Goal: Task Accomplishment & Management: Use online tool/utility

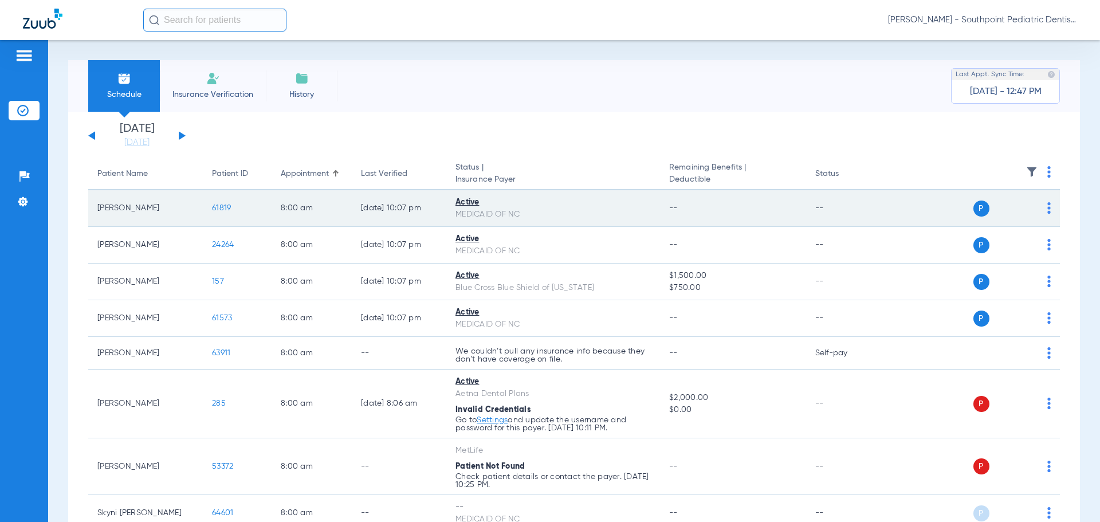
scroll to position [688, 0]
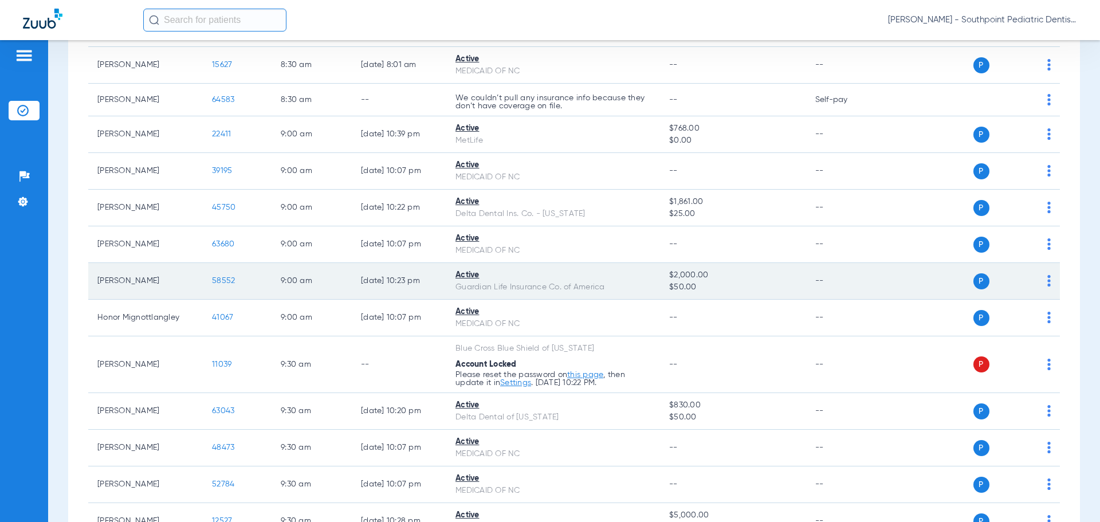
click at [222, 281] on span "58552" at bounding box center [223, 281] width 23 height 8
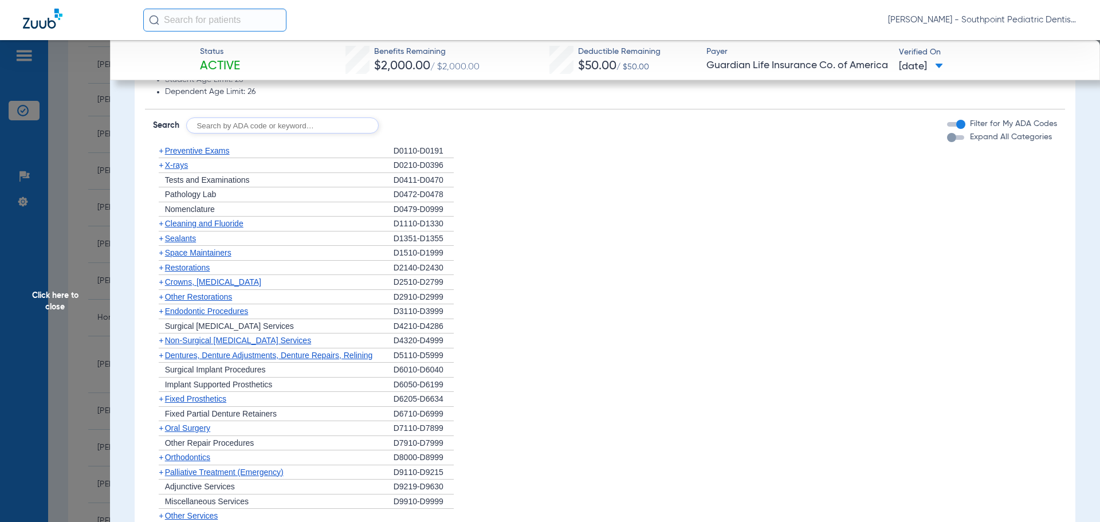
scroll to position [1530, 0]
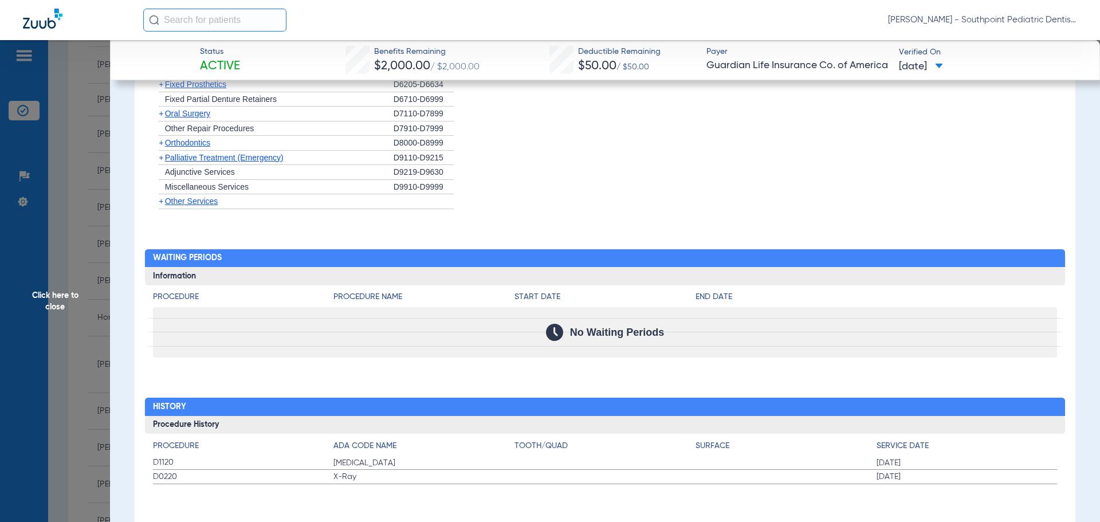
click at [72, 185] on span "Click here to close" at bounding box center [55, 301] width 110 height 522
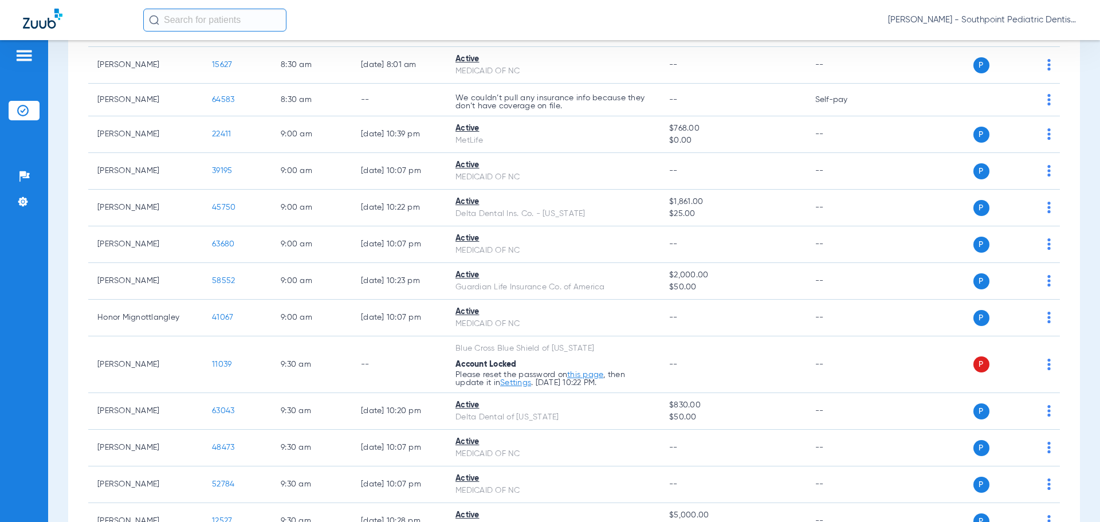
scroll to position [436, 0]
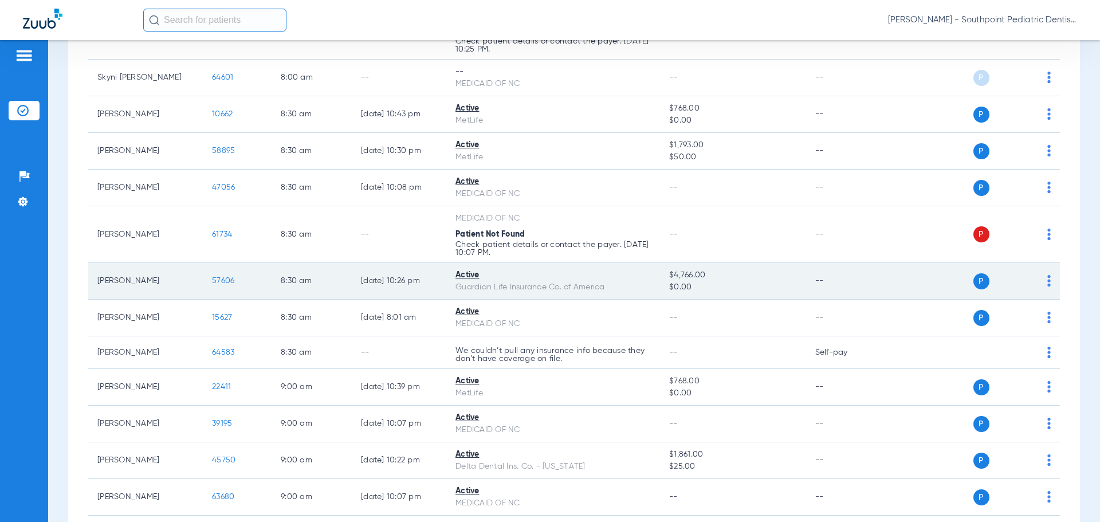
click at [228, 278] on span "57606" at bounding box center [223, 281] width 22 height 8
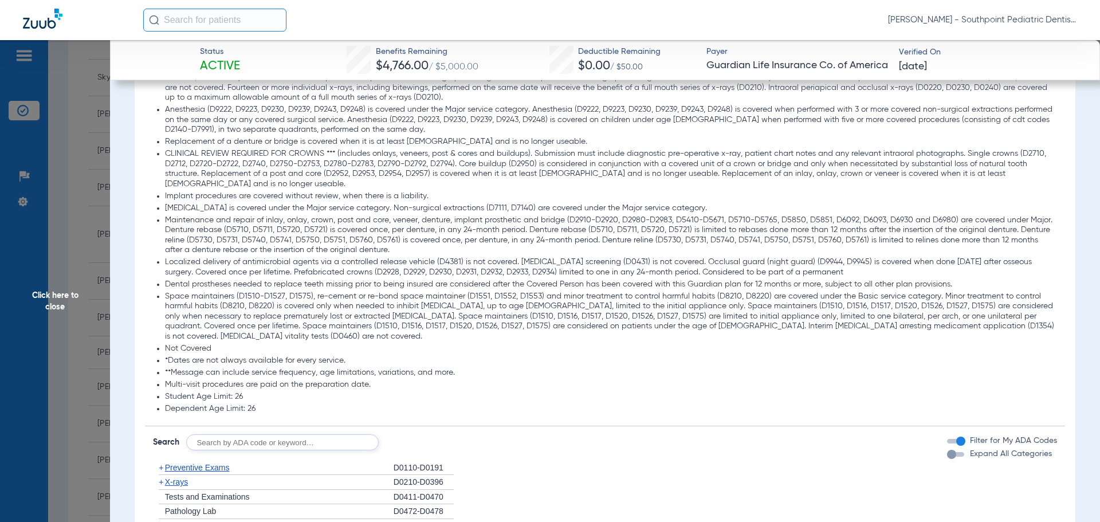
scroll to position [1032, 0]
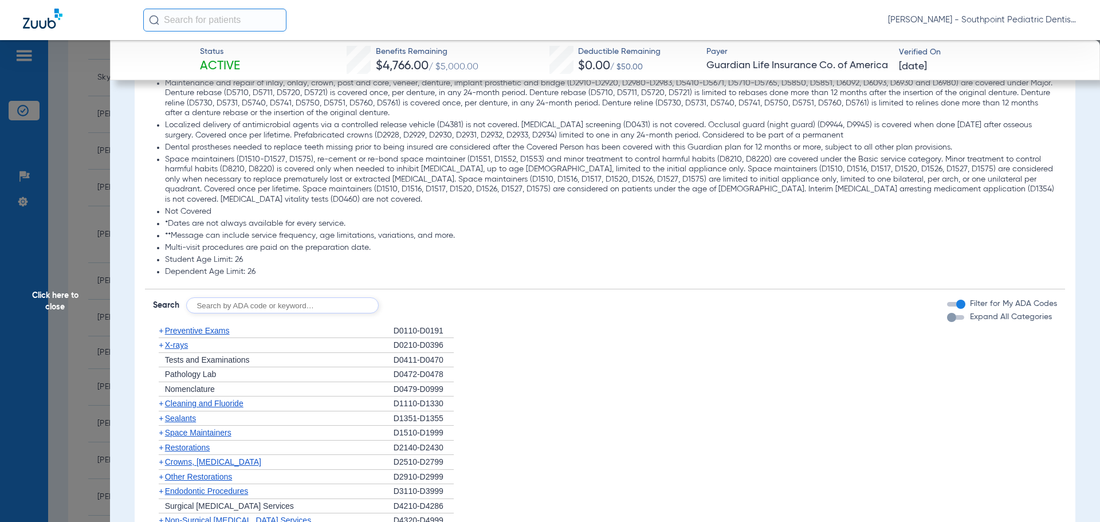
click at [204, 326] on span "Preventive Exams" at bounding box center [197, 330] width 65 height 9
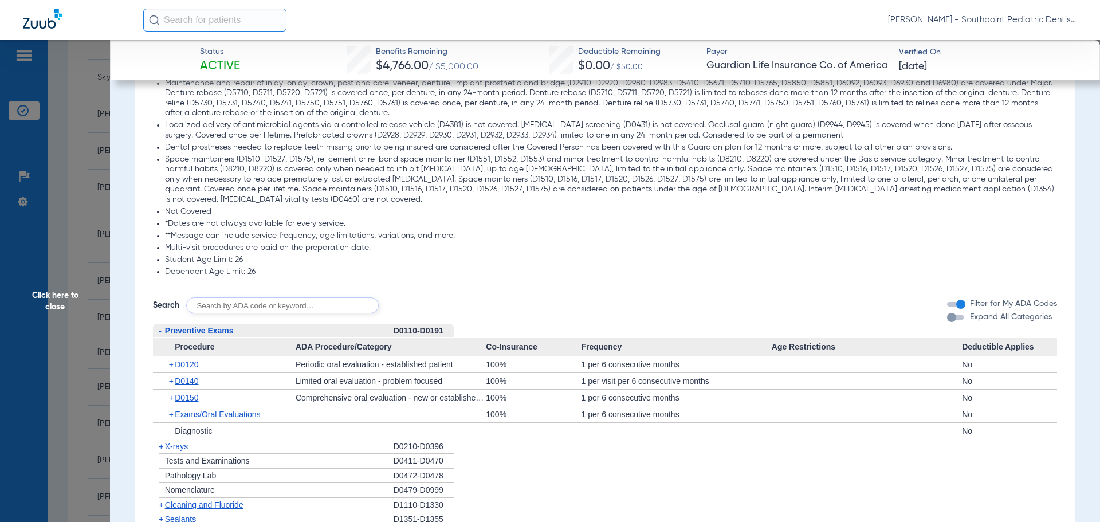
click at [205, 326] on span "Preventive Exams" at bounding box center [199, 330] width 69 height 9
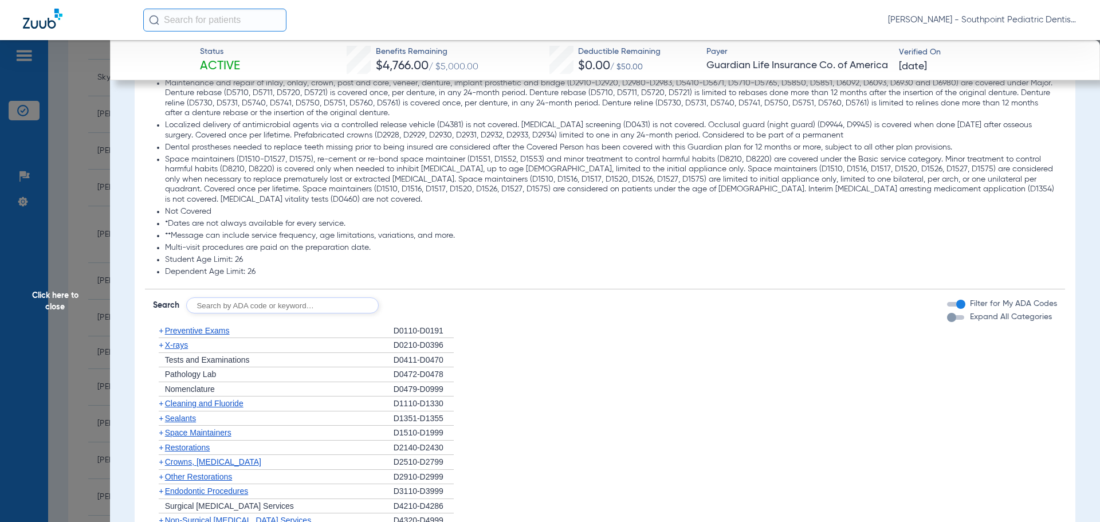
click at [198, 341] on div "+ X-rays" at bounding box center [273, 345] width 241 height 15
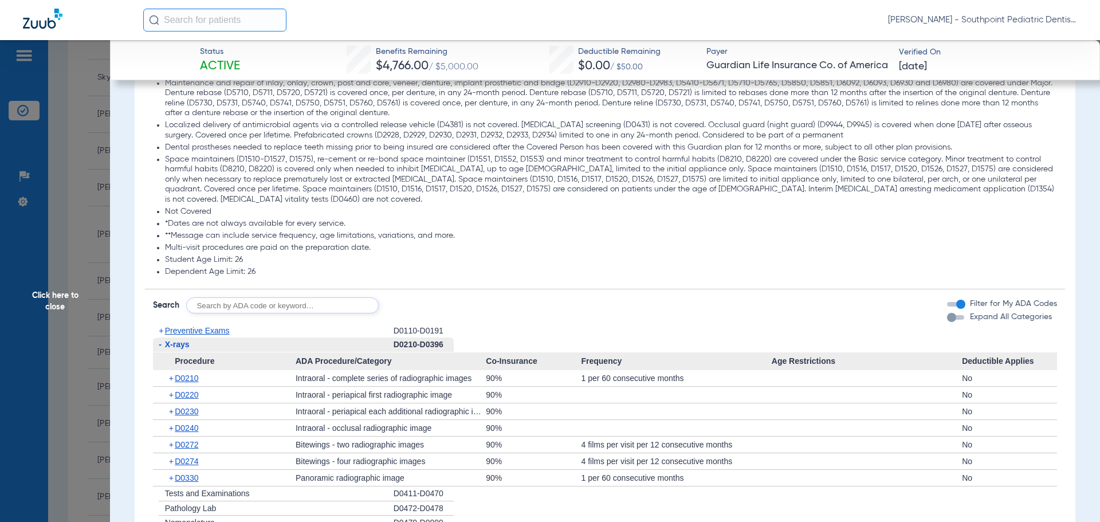
click at [198, 341] on div "- X-rays" at bounding box center [273, 345] width 241 height 15
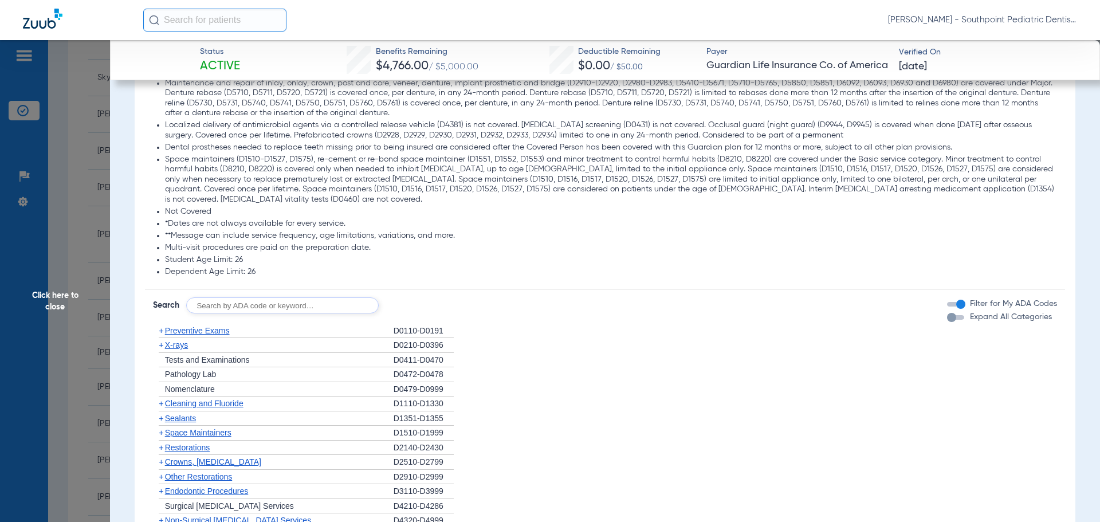
click at [197, 340] on div "+ X-rays" at bounding box center [273, 345] width 241 height 15
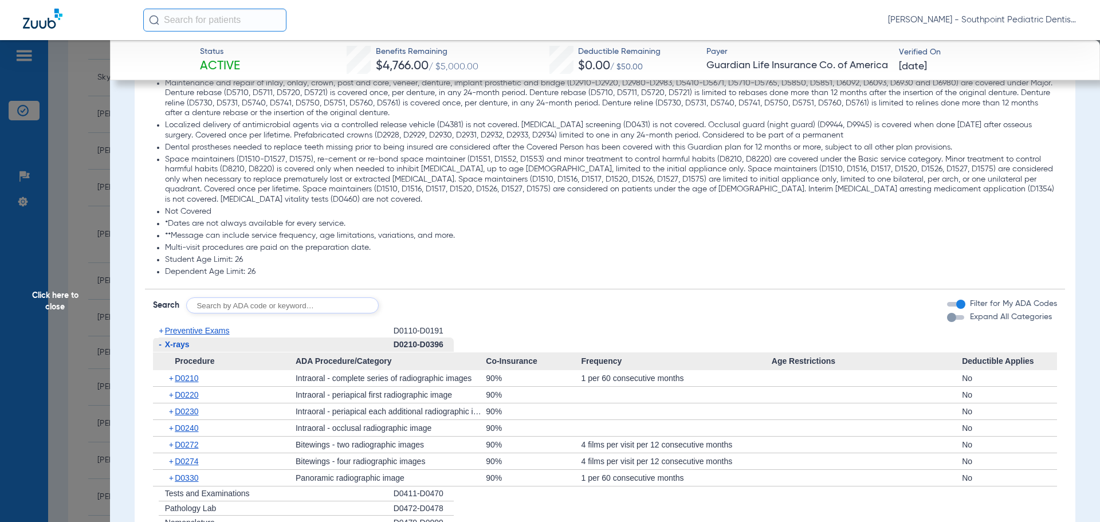
click at [197, 340] on div "- X-rays" at bounding box center [273, 345] width 241 height 15
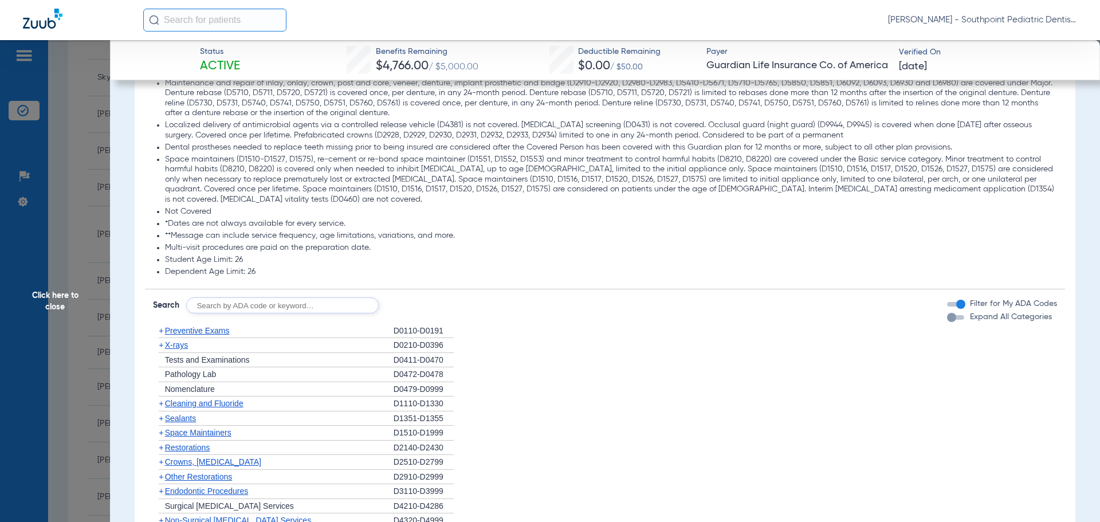
click at [203, 399] on span "Cleaning and Fluoride" at bounding box center [204, 403] width 79 height 9
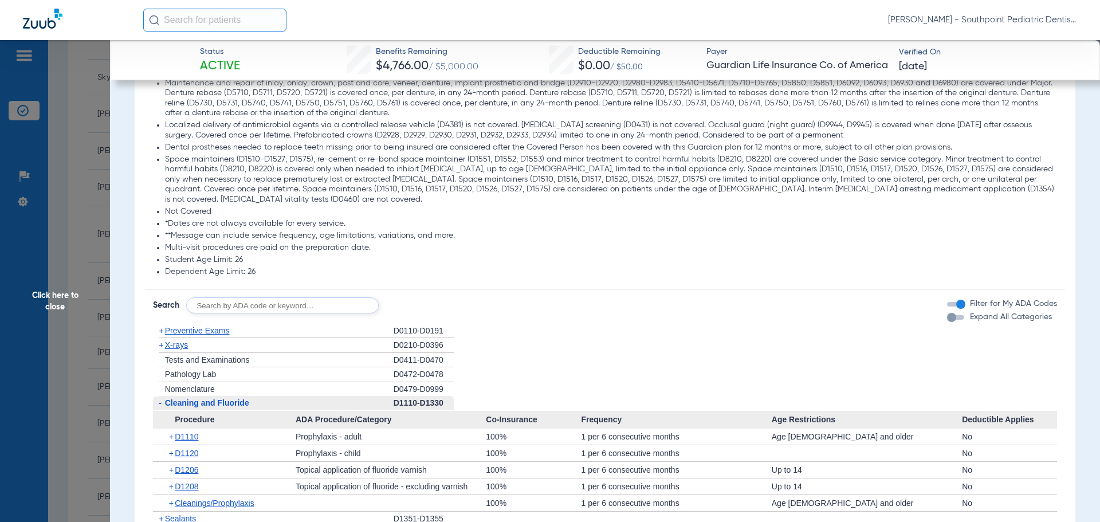
click at [203, 398] on span "Cleaning and Fluoride" at bounding box center [207, 402] width 84 height 9
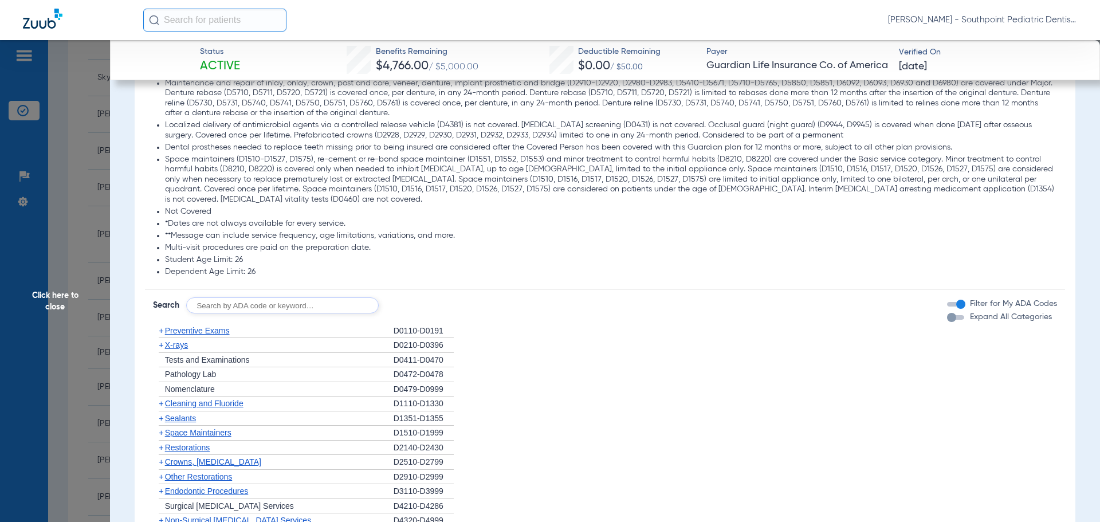
click at [196, 414] on span "Sealants" at bounding box center [180, 418] width 31 height 9
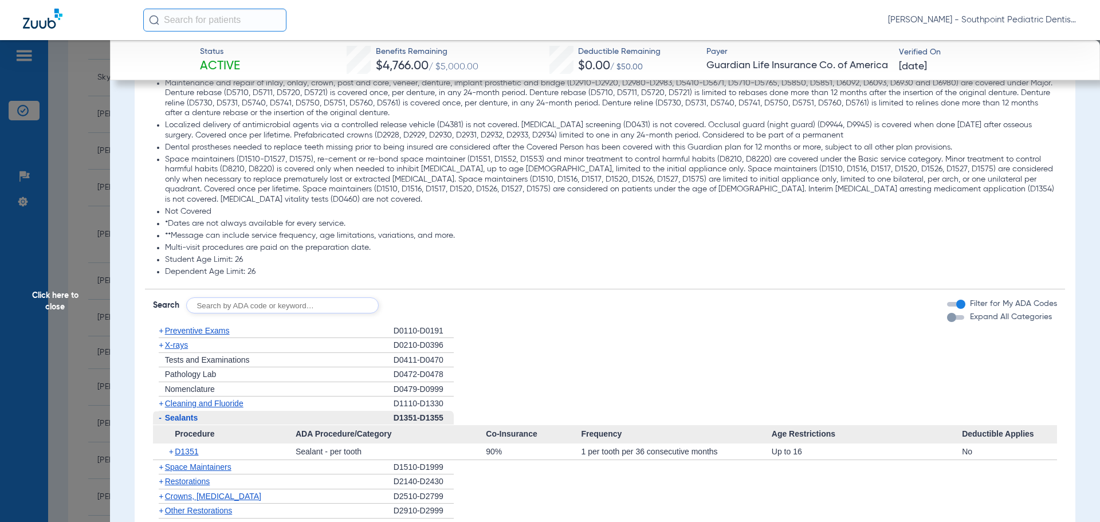
click at [197, 413] on span "Sealants" at bounding box center [181, 417] width 33 height 9
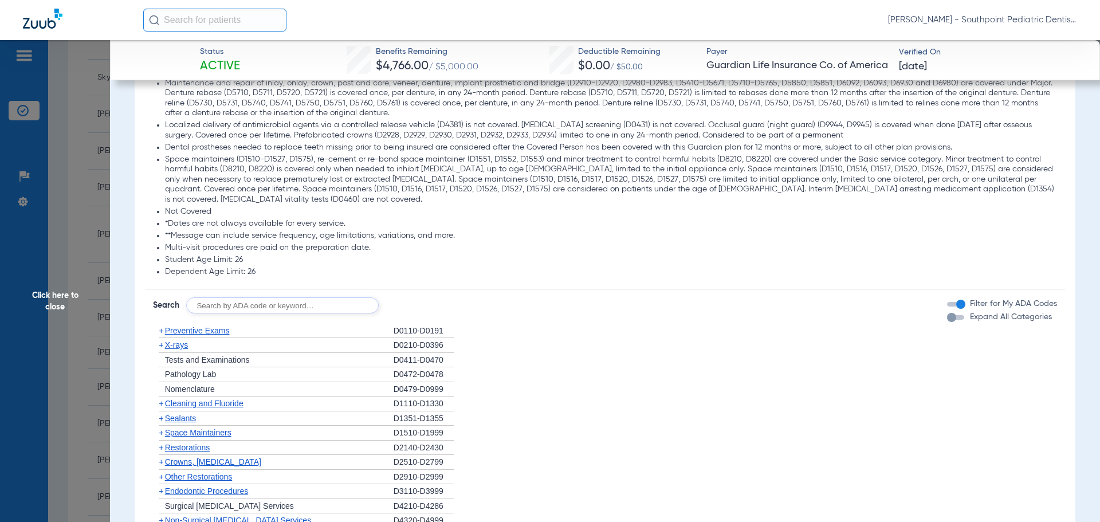
click at [202, 428] on span "Space Maintainers" at bounding box center [198, 432] width 66 height 9
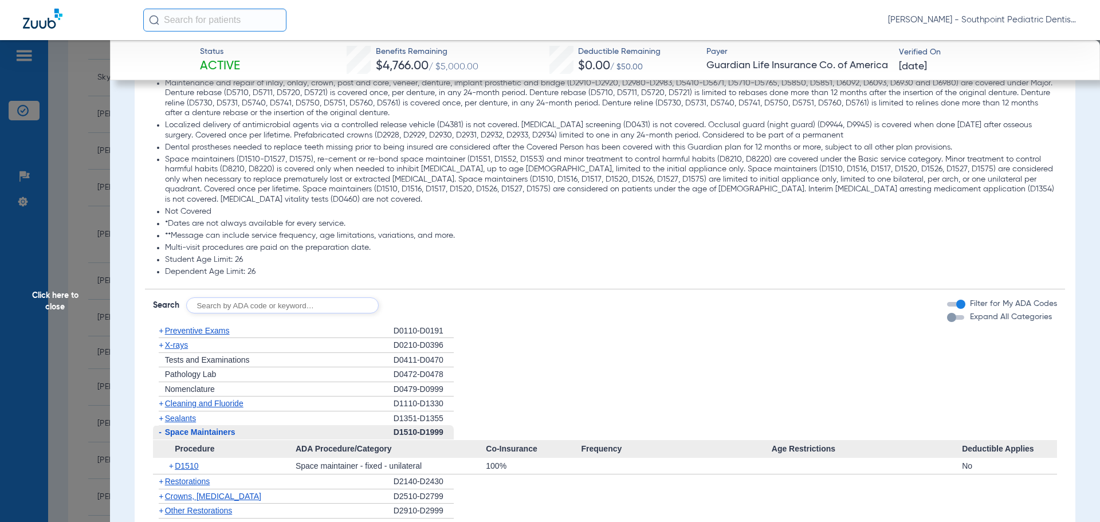
click at [202, 428] on span "Space Maintainers" at bounding box center [200, 432] width 70 height 9
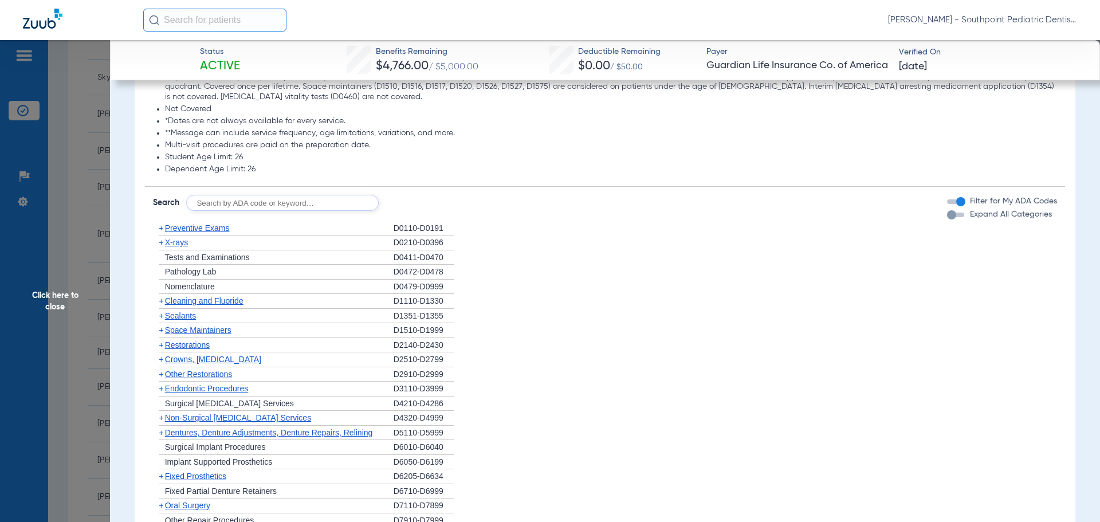
scroll to position [1146, 0]
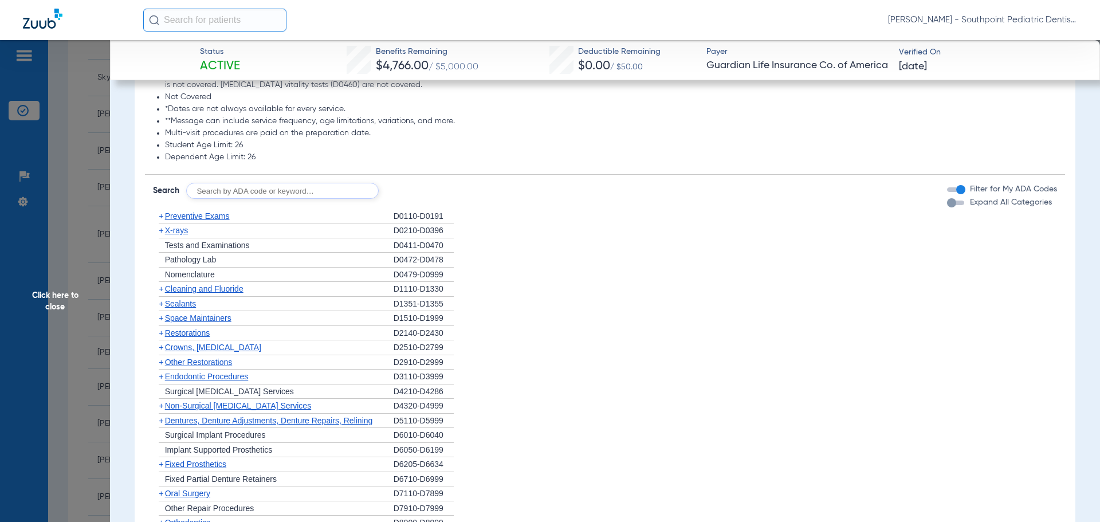
click at [195, 358] on span "Other Restorations" at bounding box center [199, 362] width 68 height 9
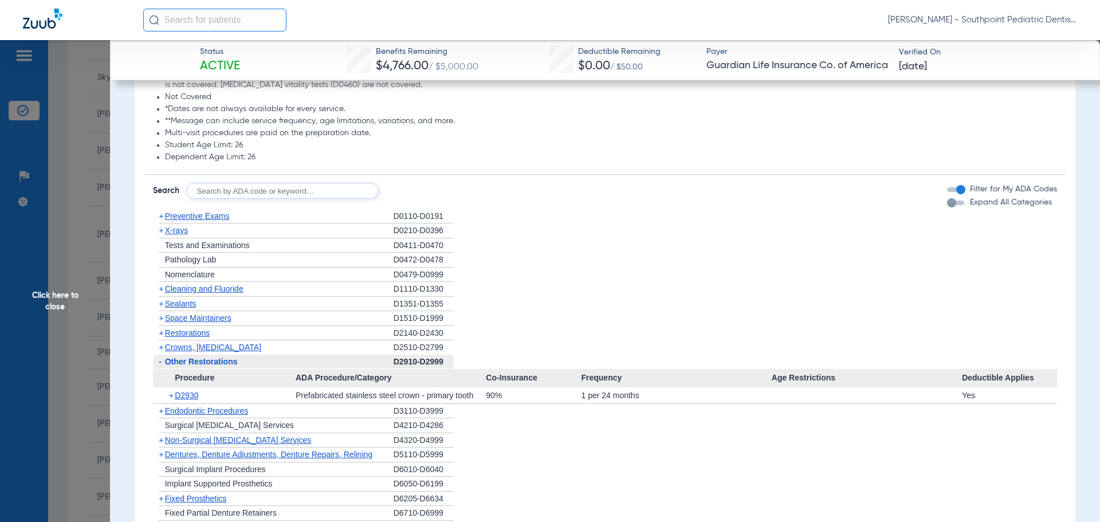
click at [194, 357] on span "Other Restorations" at bounding box center [201, 361] width 73 height 9
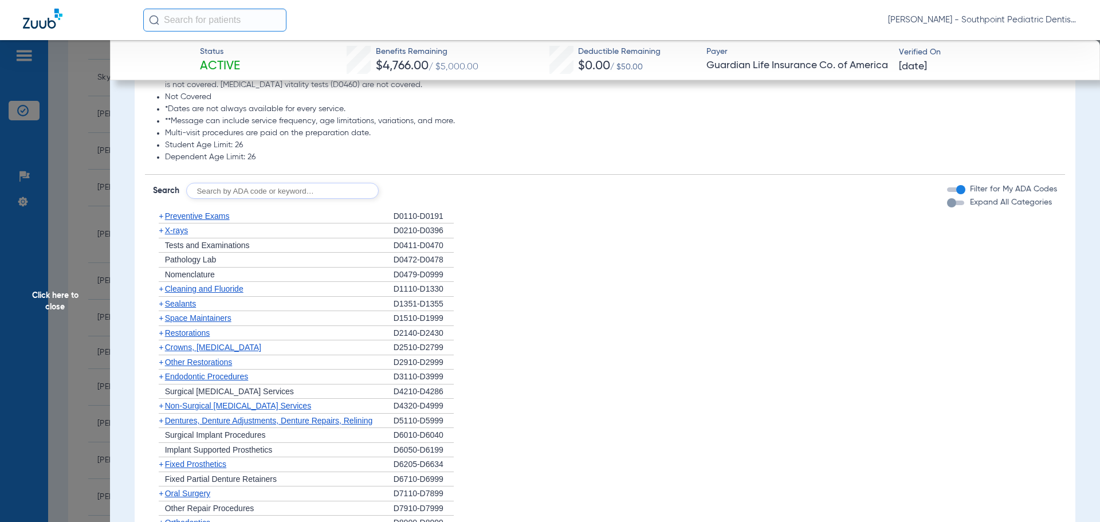
click at [196, 372] on span "Endodontic Procedures" at bounding box center [207, 376] width 84 height 9
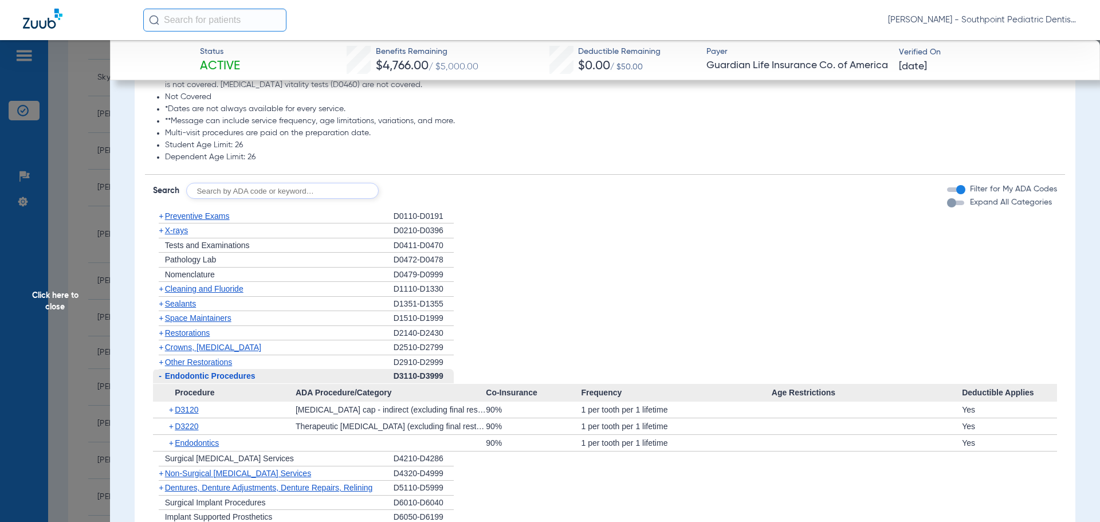
click at [196, 371] on span "Endodontic Procedures" at bounding box center [210, 375] width 91 height 9
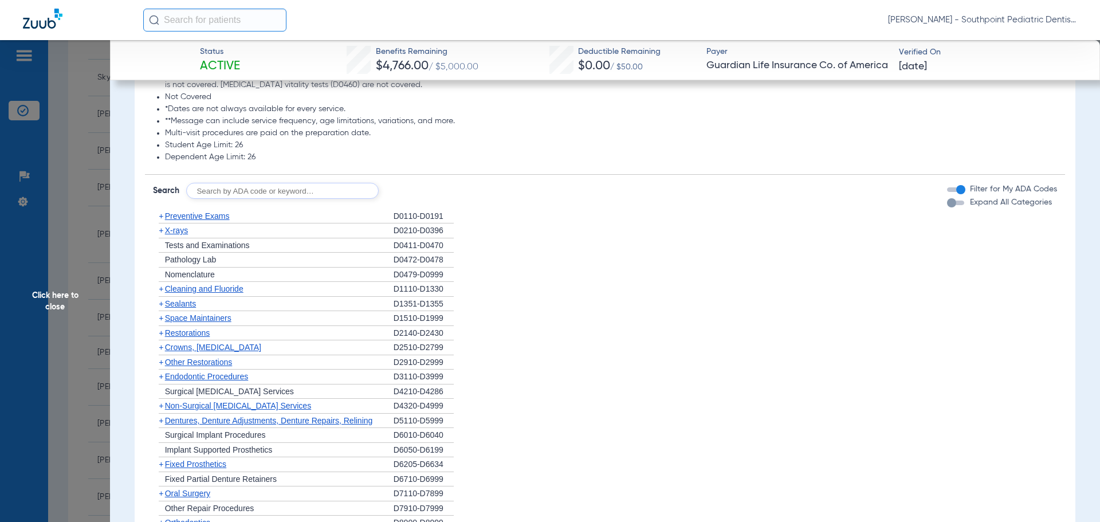
click at [202, 489] on span "Oral Surgery" at bounding box center [187, 493] width 45 height 9
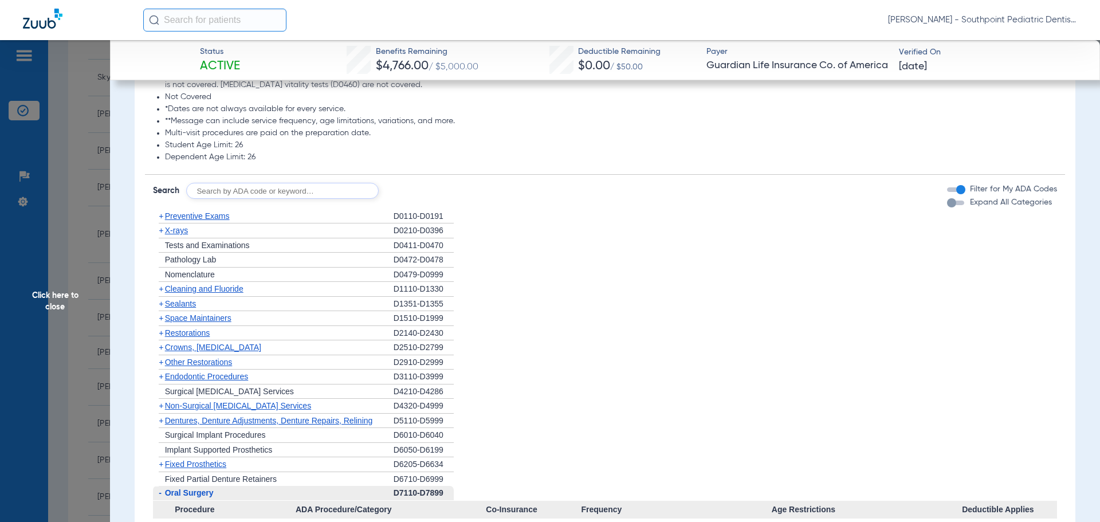
click at [202, 488] on span "Oral Surgery" at bounding box center [189, 492] width 49 height 9
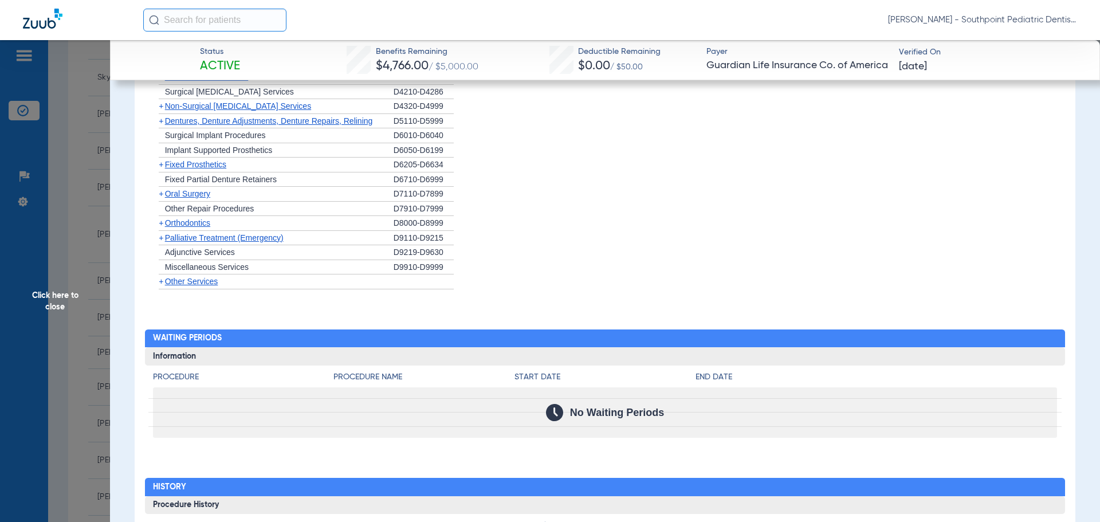
scroll to position [1433, 0]
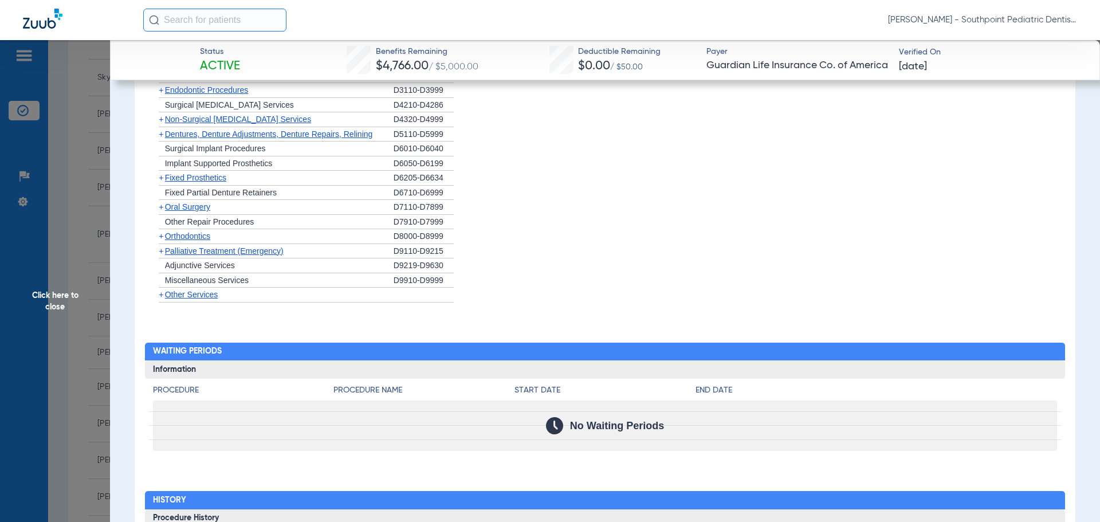
click at [181, 202] on span "Oral Surgery" at bounding box center [187, 206] width 45 height 9
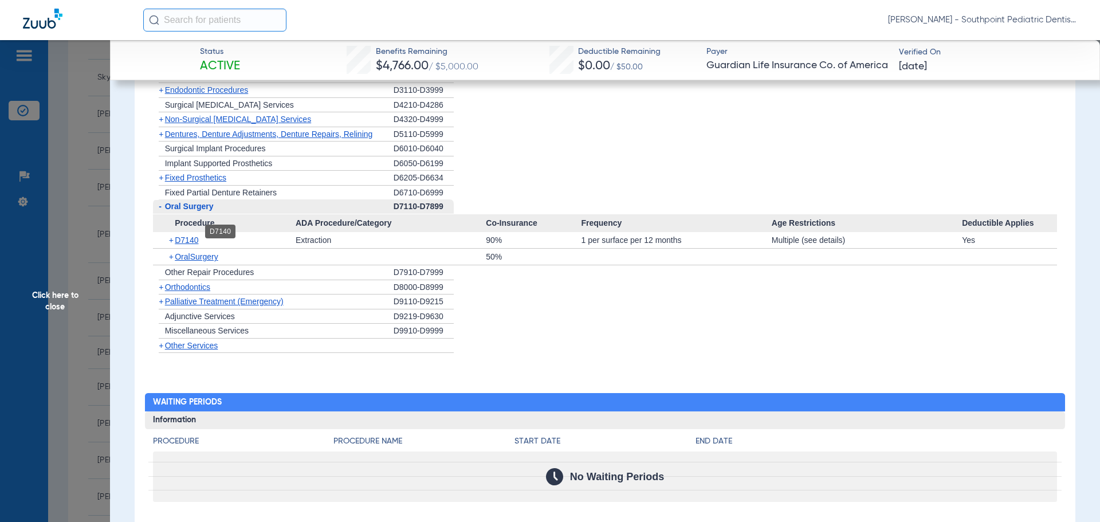
click at [196, 236] on span "D7140" at bounding box center [186, 240] width 23 height 9
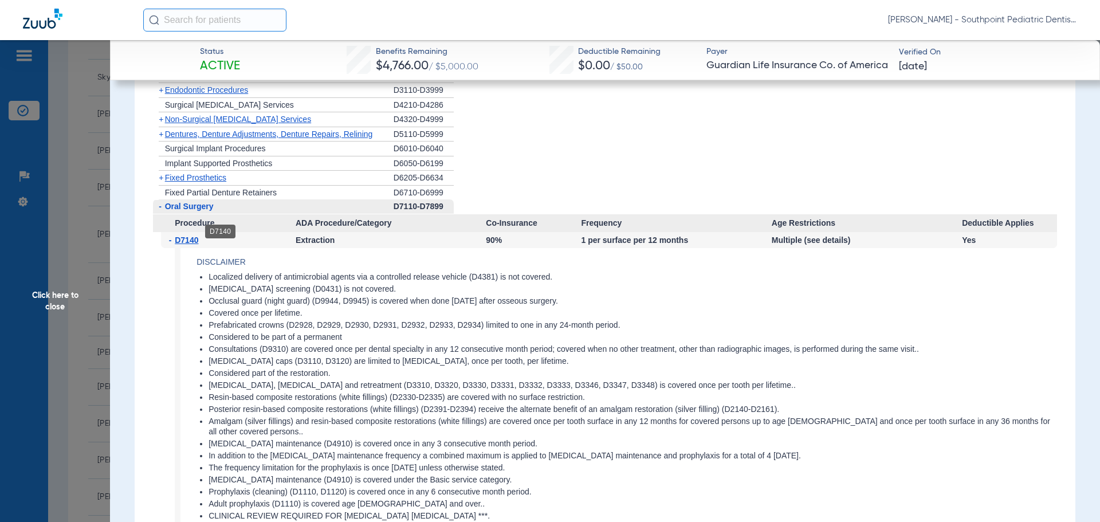
click at [195, 236] on span "D7140" at bounding box center [186, 240] width 23 height 9
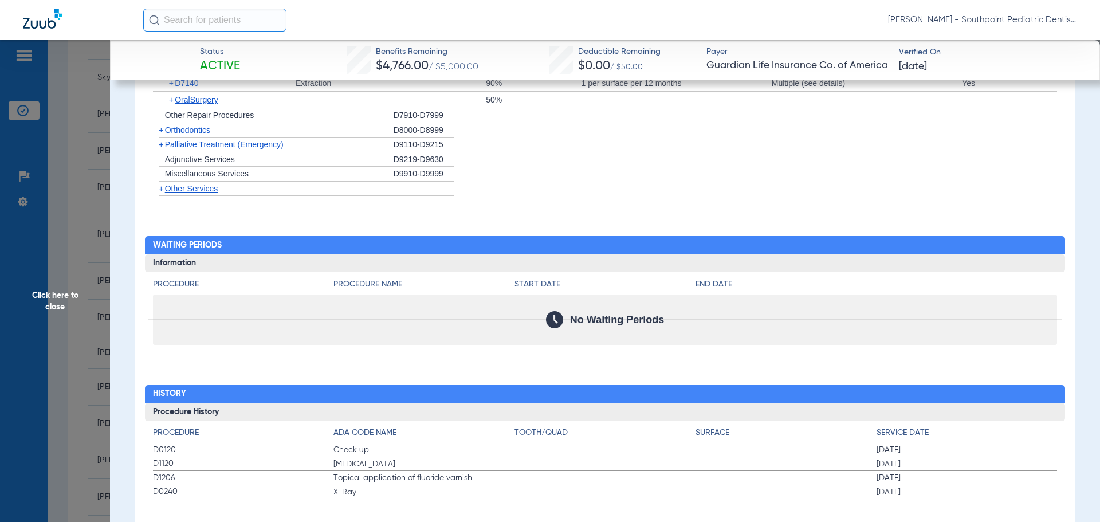
scroll to position [1596, 0]
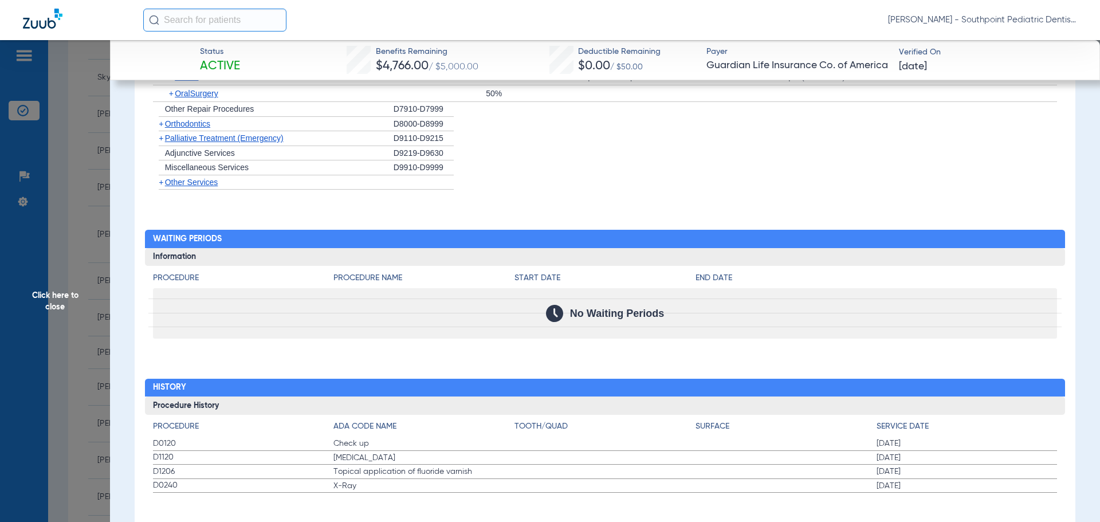
drag, startPoint x: 150, startPoint y: 433, endPoint x: 1021, endPoint y: 479, distance: 873.0
click at [1021, 479] on div "Procedure ADA Code Name Tooth/Quad Surface Service Date D0120 Check up [DATE] D…" at bounding box center [605, 454] width 921 height 79
click at [18, 244] on span "Click here to close" at bounding box center [55, 301] width 110 height 522
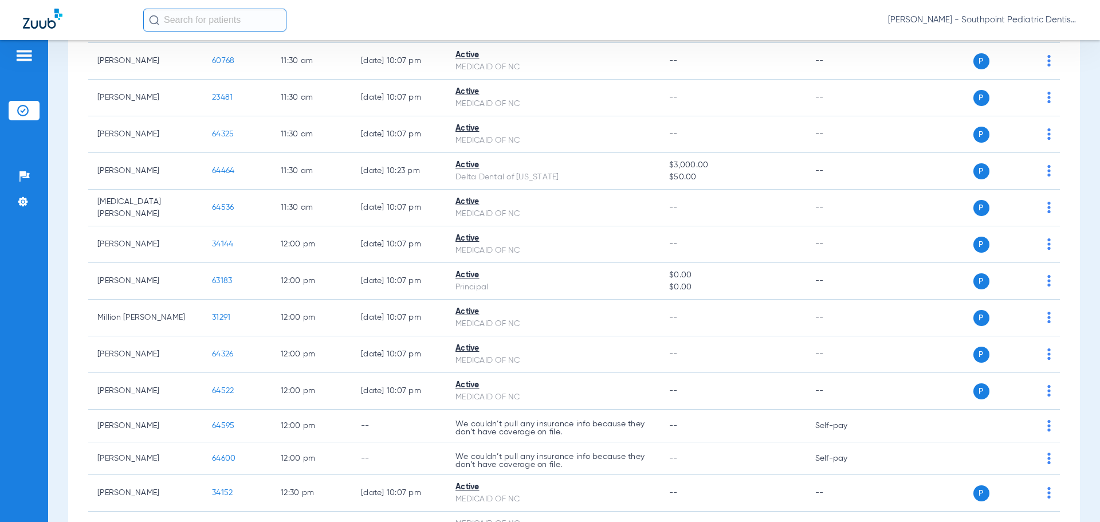
scroll to position [2455, 0]
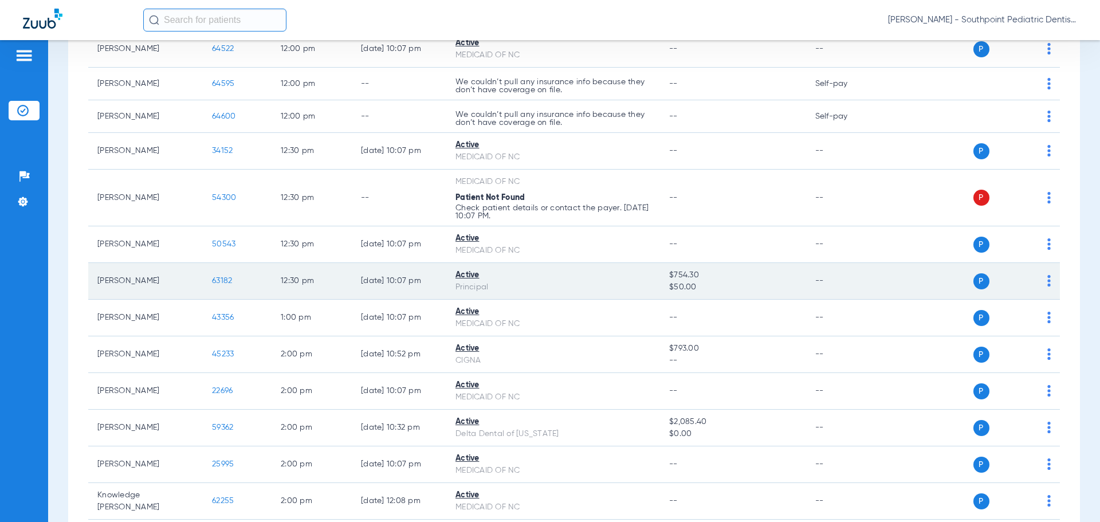
click at [231, 282] on span "63182" at bounding box center [222, 281] width 20 height 8
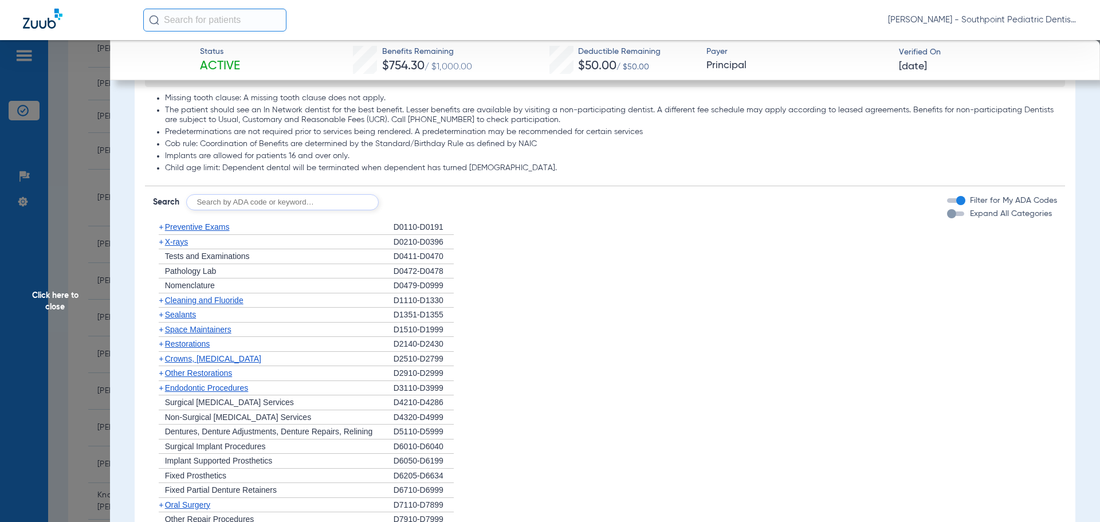
scroll to position [630, 0]
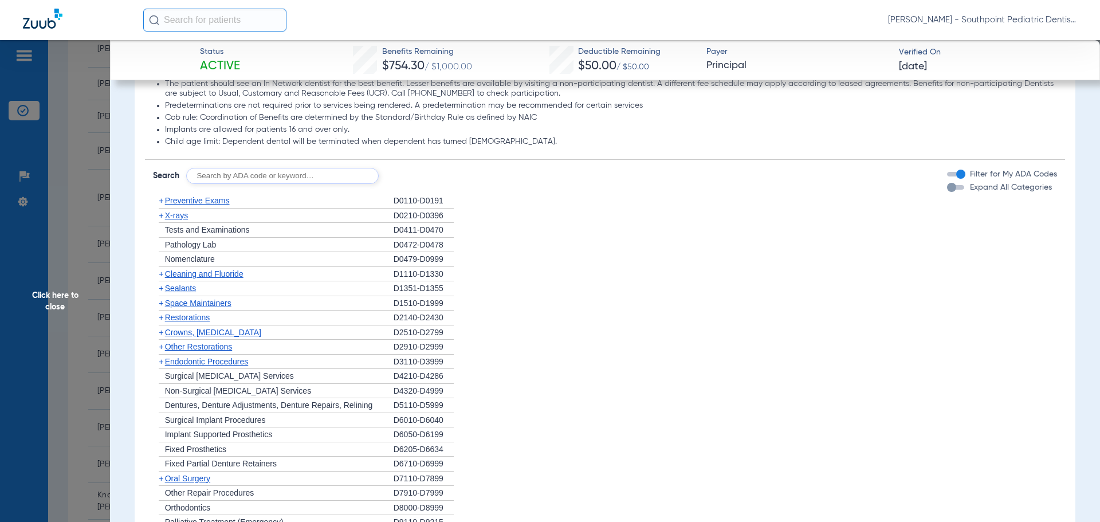
click at [287, 195] on div "+ Preventive Exams" at bounding box center [273, 201] width 241 height 15
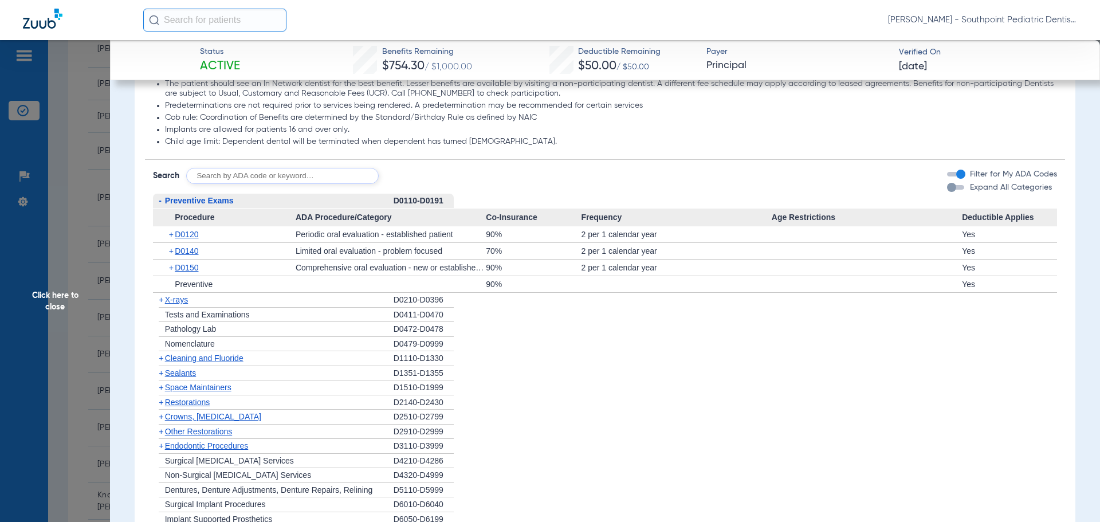
click at [214, 296] on div "+ X-rays" at bounding box center [273, 300] width 241 height 15
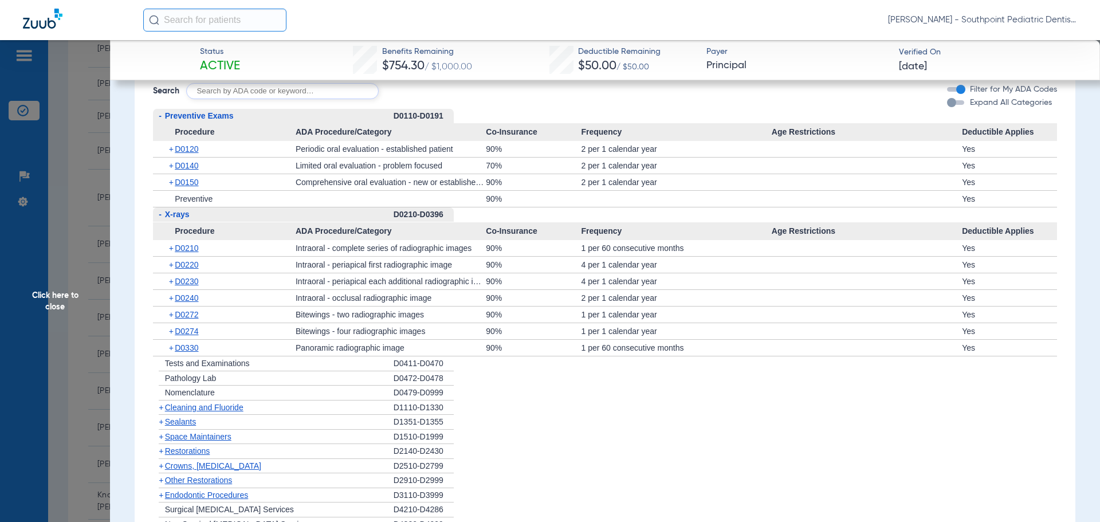
scroll to position [802, 0]
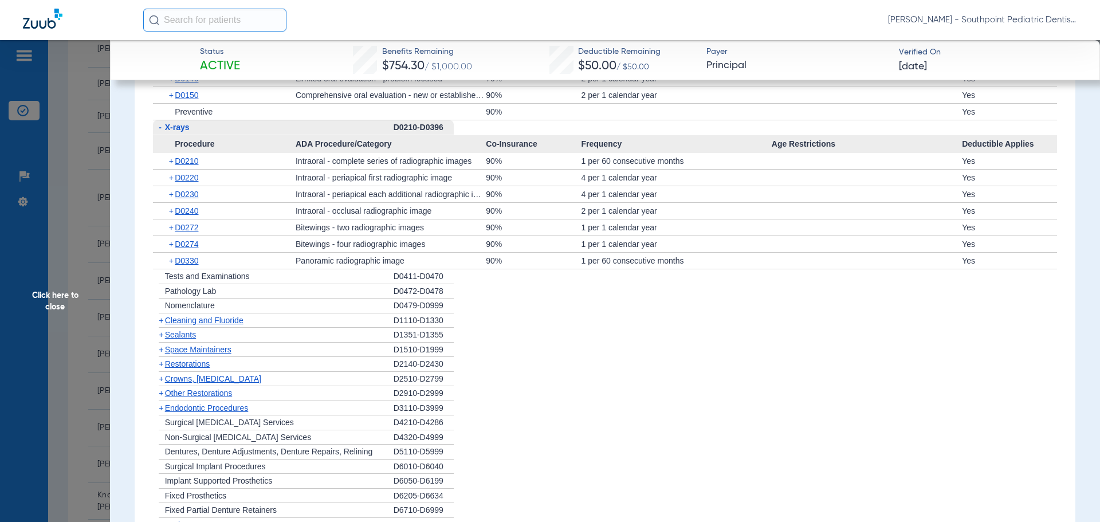
click at [218, 317] on span "Cleaning and Fluoride" at bounding box center [204, 320] width 79 height 9
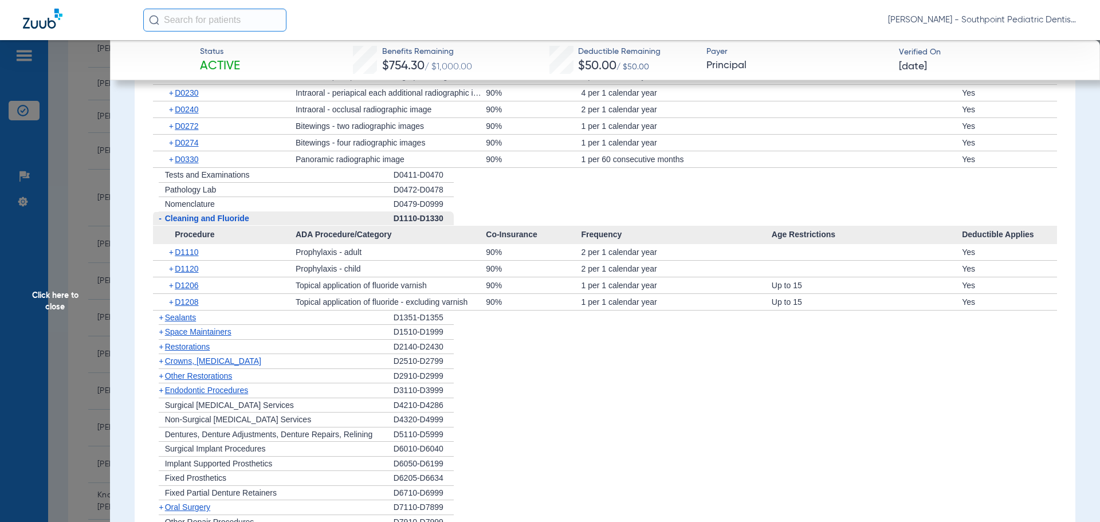
scroll to position [974, 0]
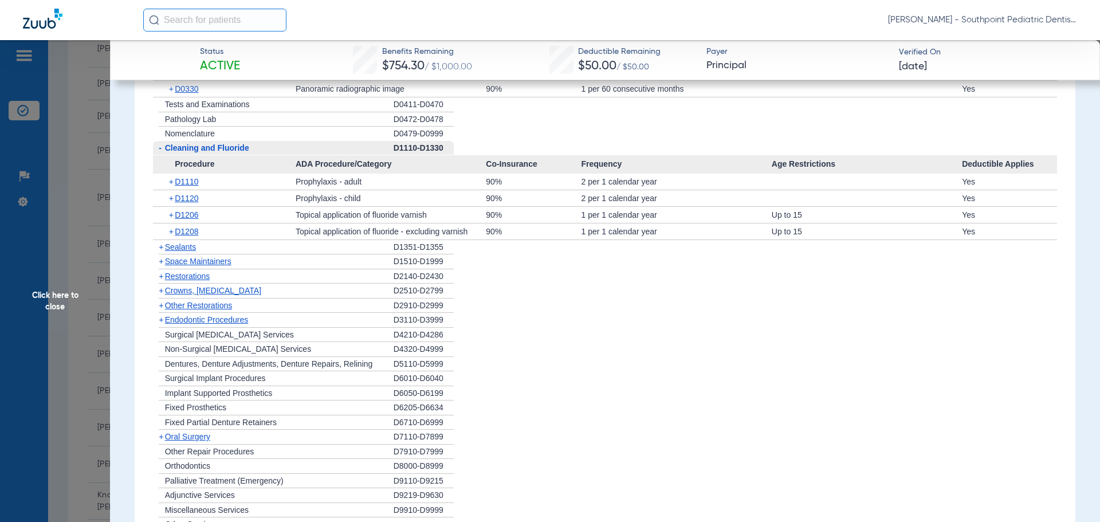
click at [230, 249] on div "+ Sealants" at bounding box center [273, 247] width 241 height 15
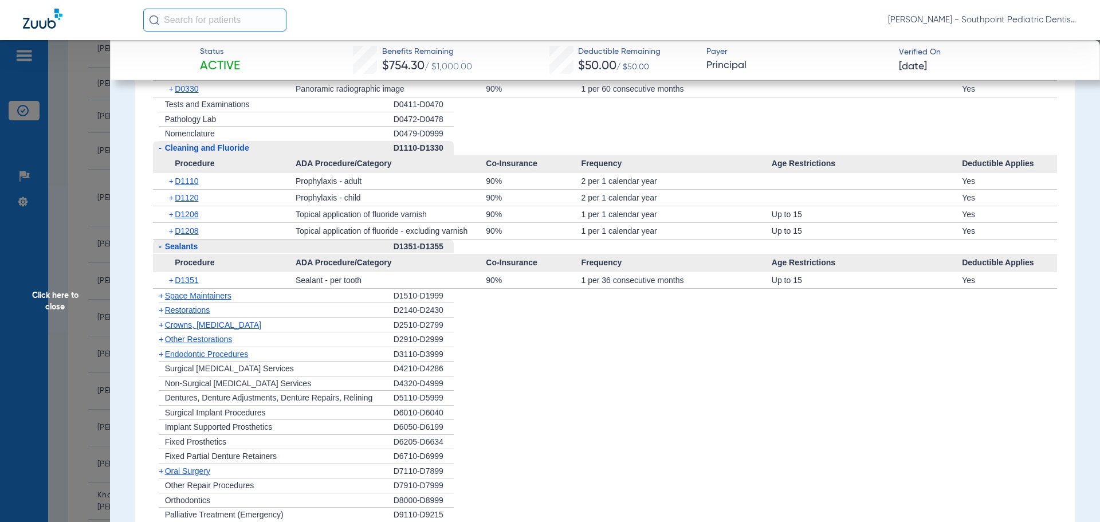
click at [215, 300] on span "Space Maintainers" at bounding box center [198, 295] width 66 height 9
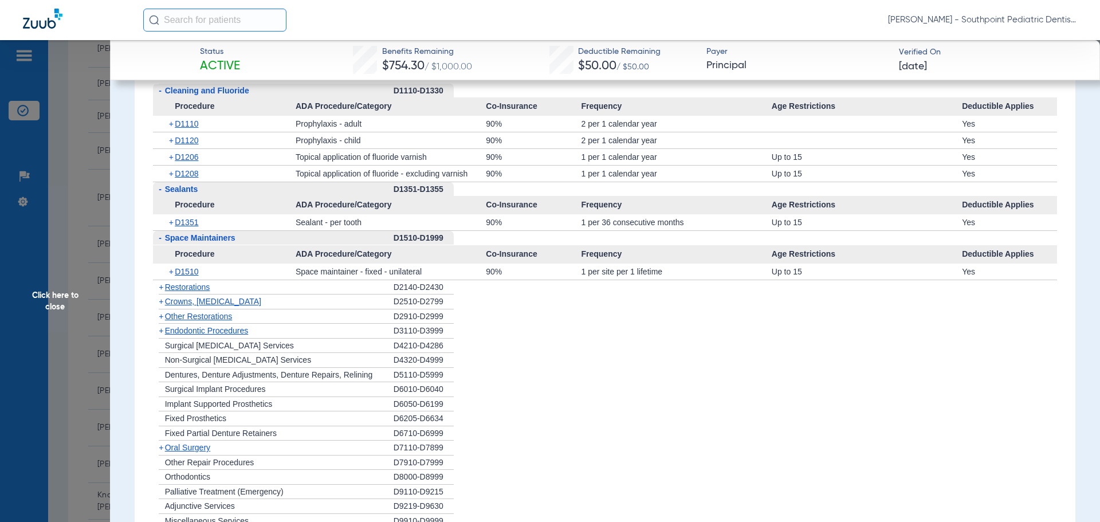
scroll to position [1089, 0]
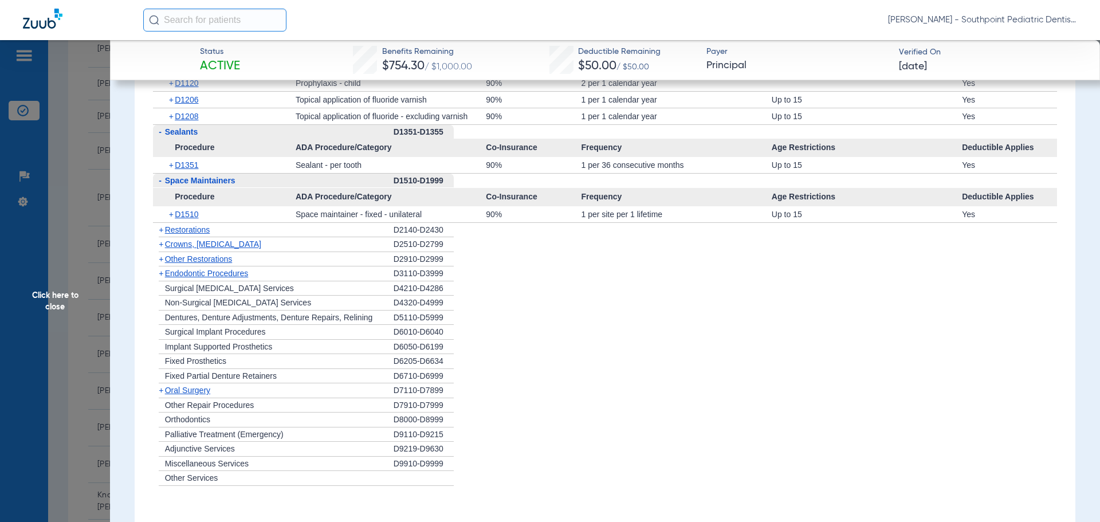
click at [235, 271] on span "Endodontic Procedures" at bounding box center [207, 273] width 84 height 9
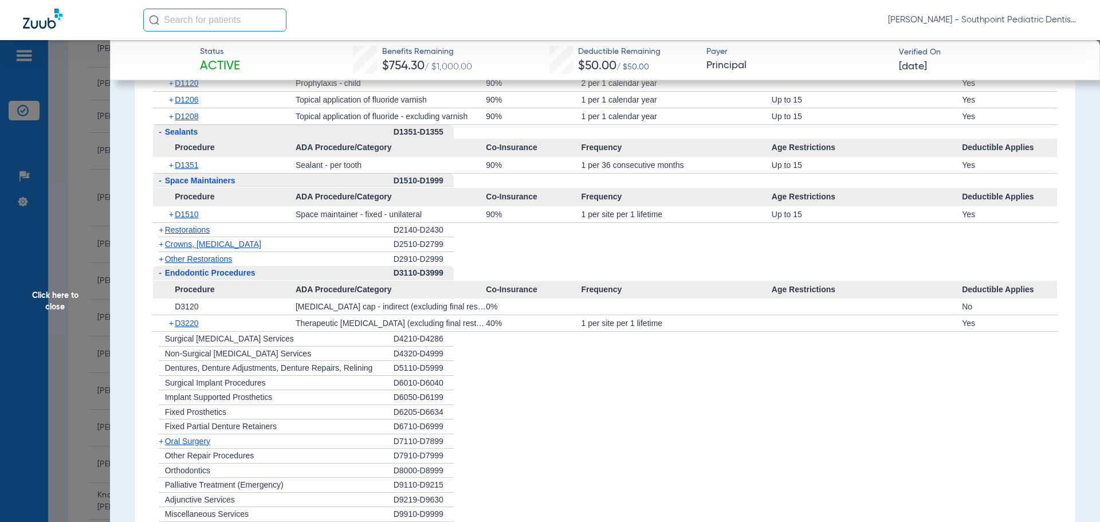
click at [230, 262] on span "Other Restorations" at bounding box center [199, 258] width 68 height 9
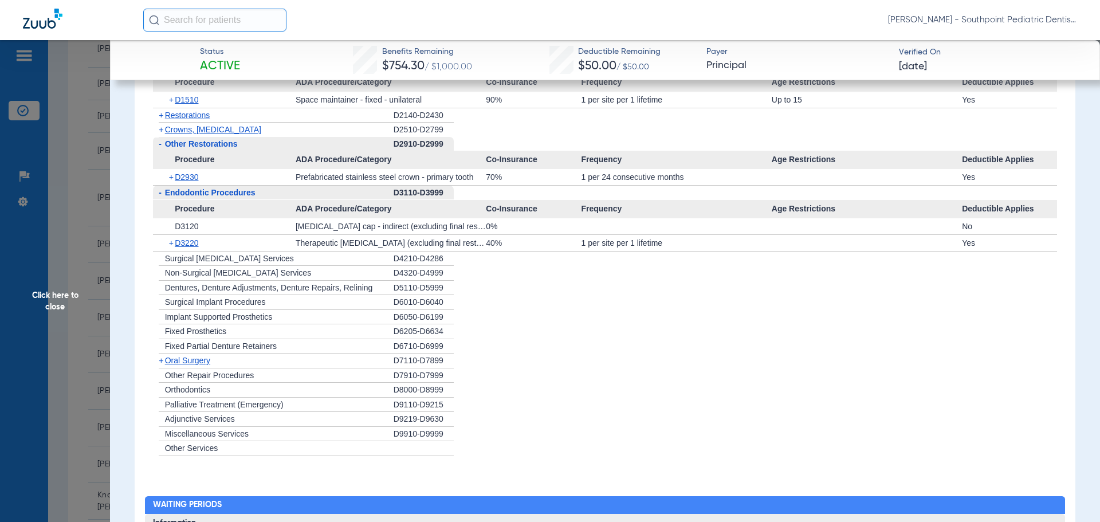
scroll to position [1318, 0]
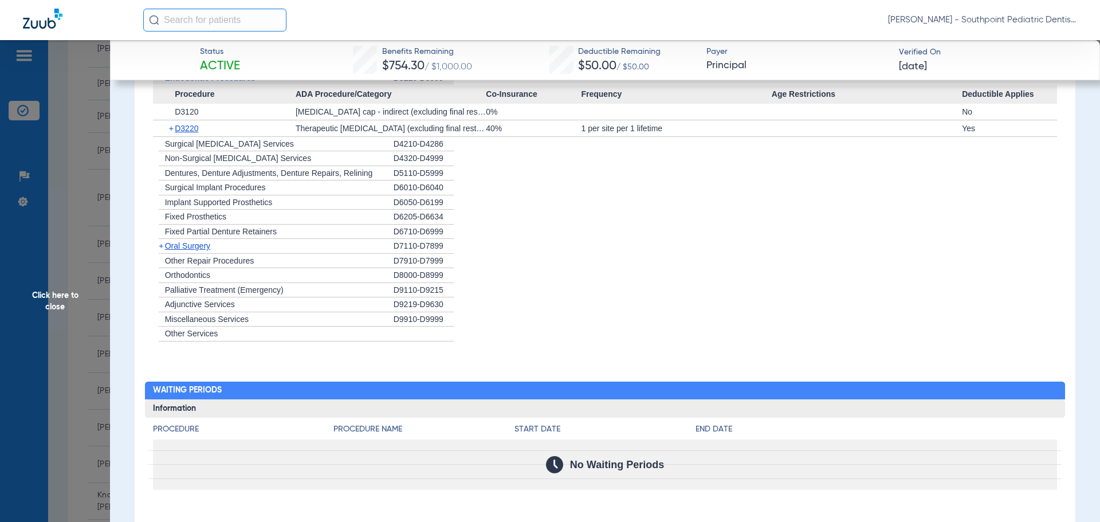
click at [241, 257] on div "+ Other Repair Procedures" at bounding box center [273, 261] width 241 height 15
click at [237, 252] on div "+ [MEDICAL_DATA]" at bounding box center [273, 246] width 241 height 15
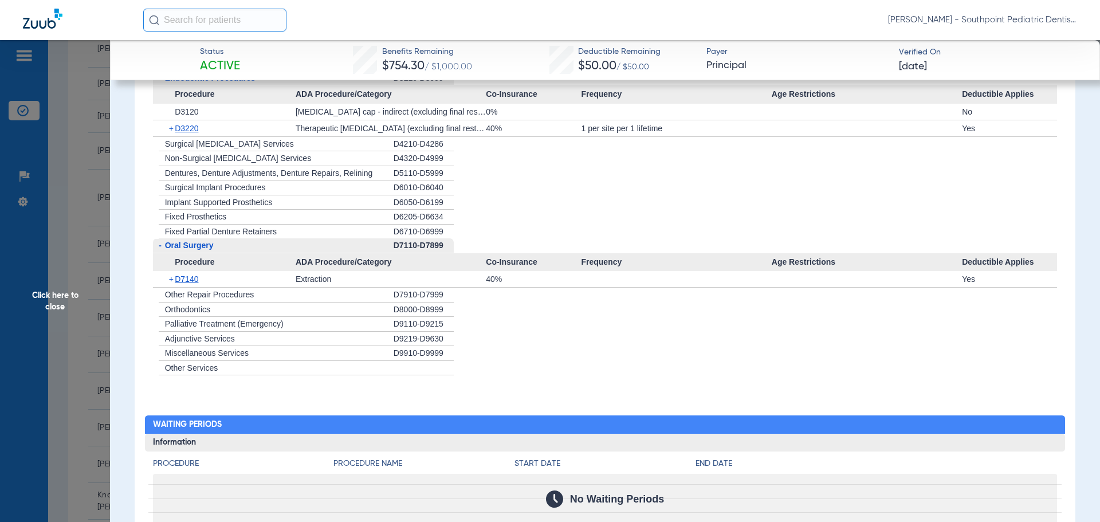
click at [233, 250] on div "- [MEDICAL_DATA]" at bounding box center [273, 245] width 241 height 15
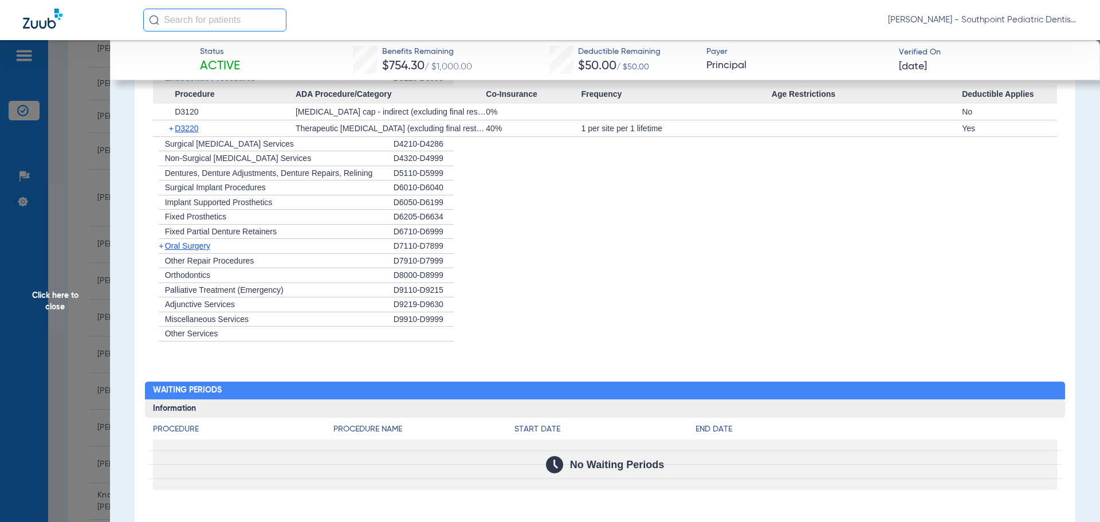
scroll to position [1508, 0]
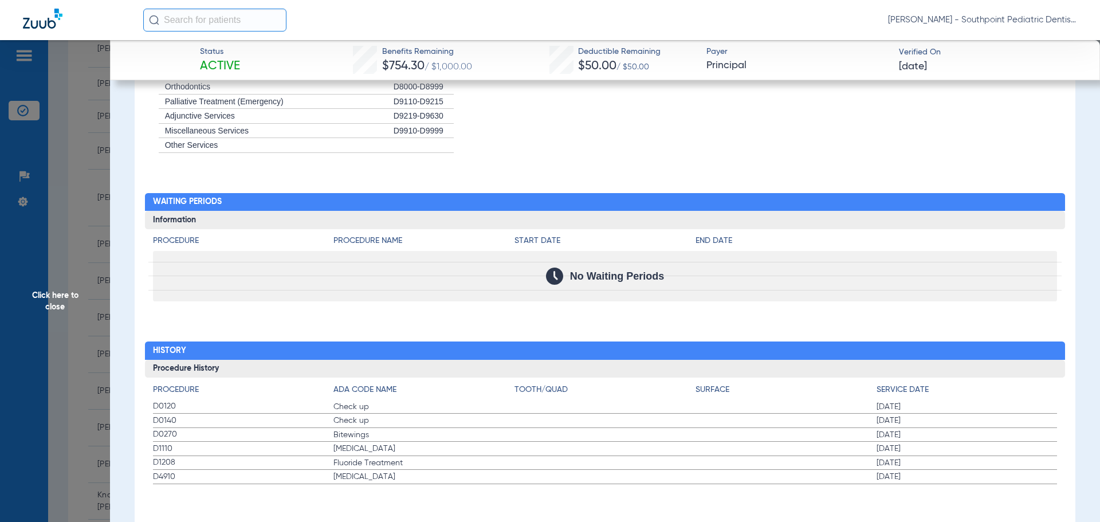
drag, startPoint x: 147, startPoint y: 406, endPoint x: 981, endPoint y: 476, distance: 837.4
click at [981, 476] on div "Procedure ADA Code Name Tooth/Quad Surface Service Date D0120 Check up [DATE] D…" at bounding box center [605, 431] width 921 height 107
click at [62, 204] on span "Click here to close" at bounding box center [55, 301] width 110 height 522
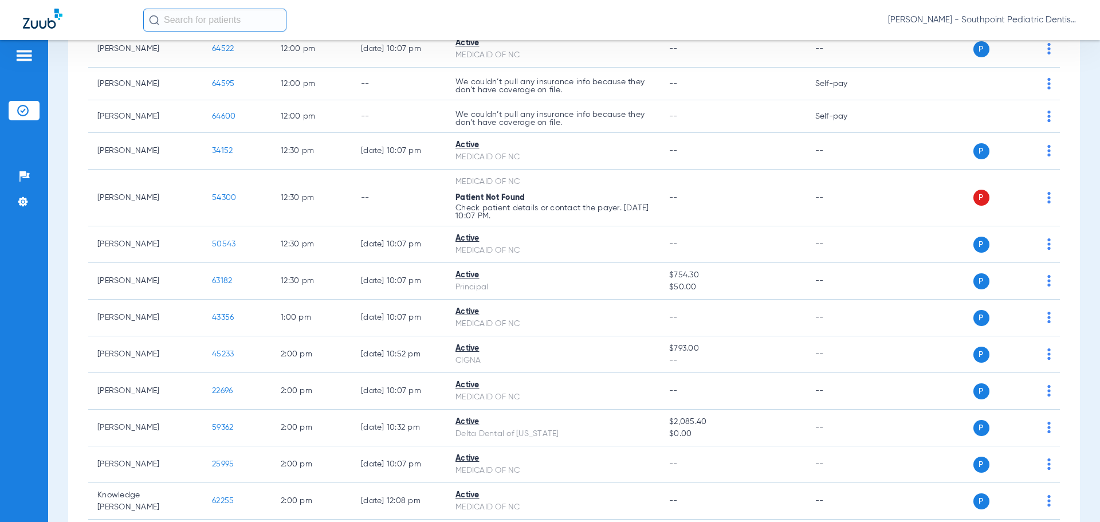
scroll to position [2113, 0]
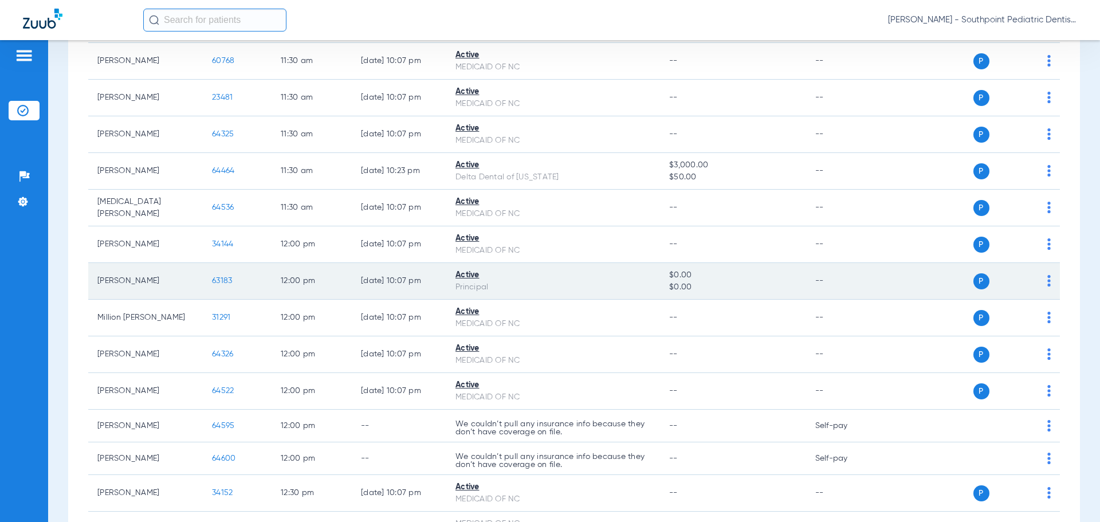
click at [225, 279] on span "63183" at bounding box center [222, 281] width 20 height 8
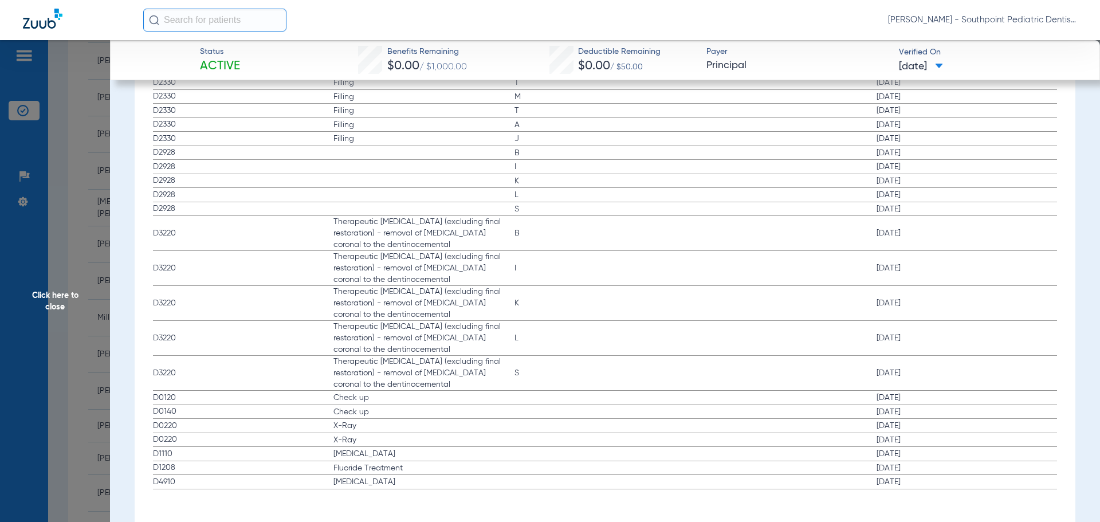
scroll to position [1382, 0]
drag, startPoint x: 148, startPoint y: 391, endPoint x: 1055, endPoint y: 467, distance: 909.3
click at [9, 1] on app-portal-wrapper "[PERSON_NAME] - Southpoint Pediatric Dentistry Patients Insurance Verification …" at bounding box center [550, 281] width 1100 height 562
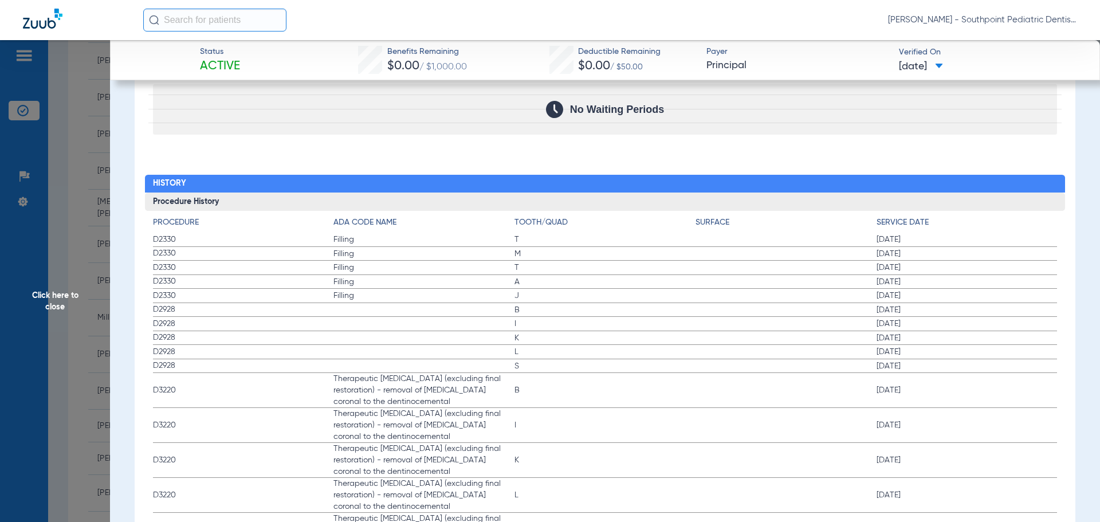
scroll to position [1210, 0]
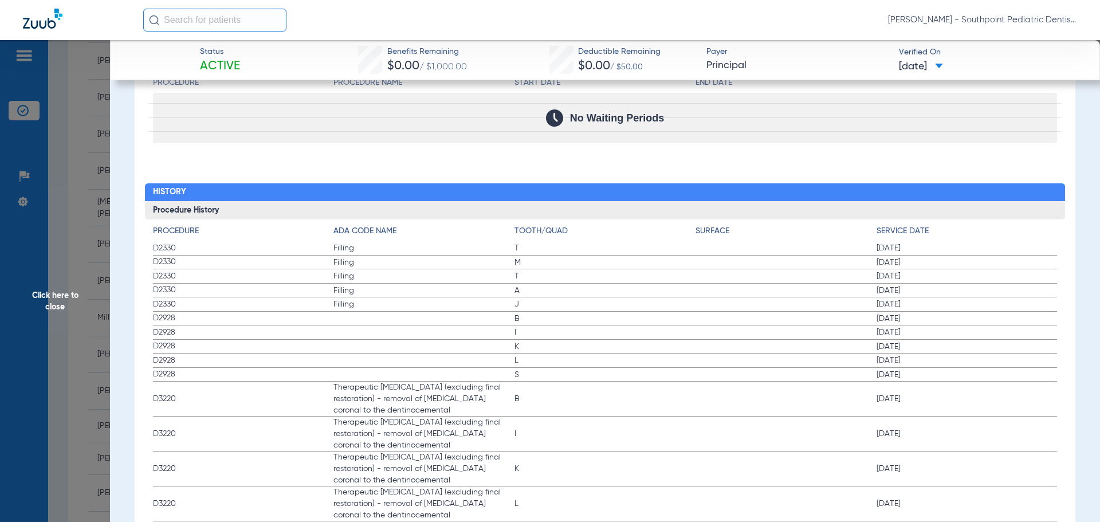
click at [73, 246] on span "Click here to close" at bounding box center [55, 301] width 110 height 522
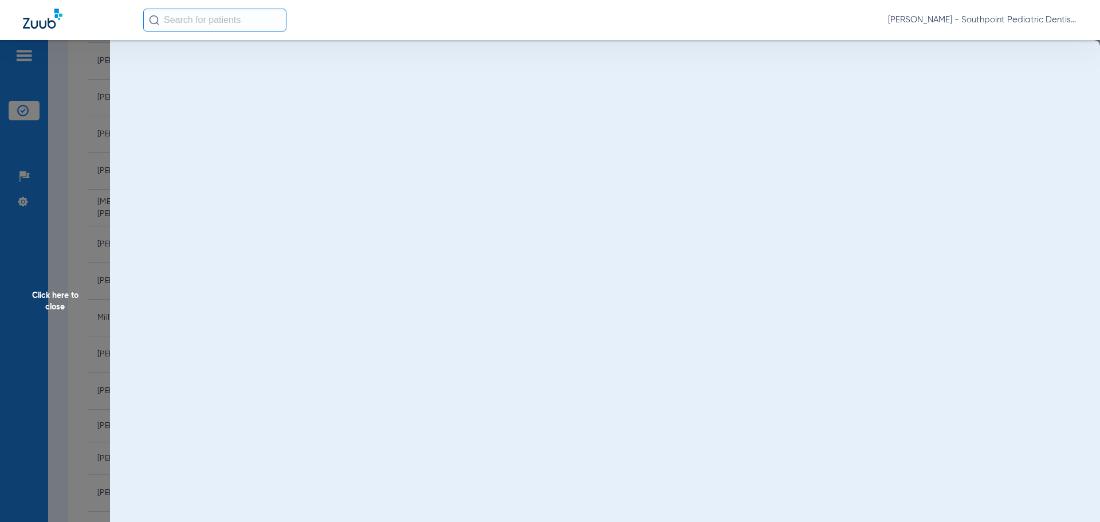
scroll to position [0, 0]
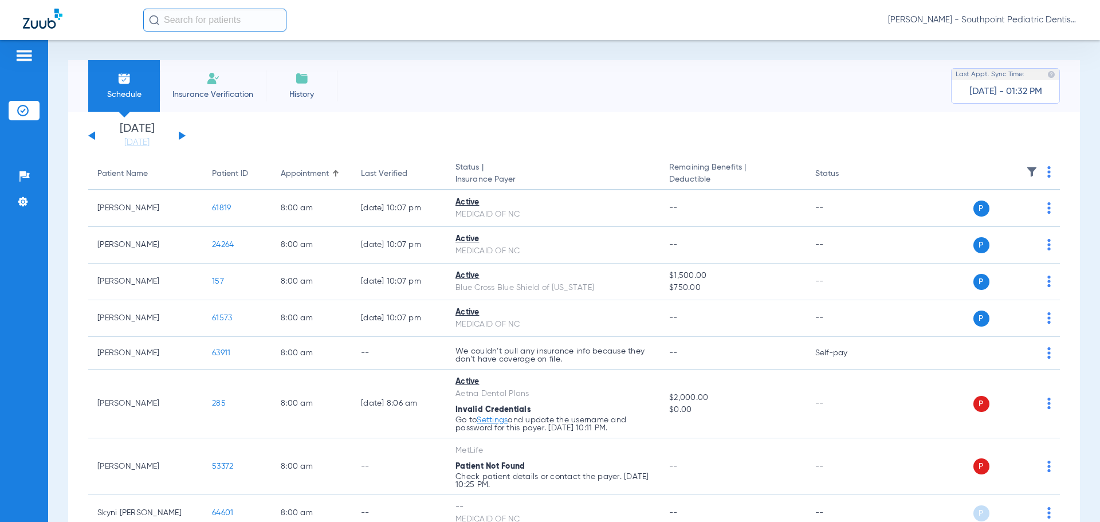
click at [181, 136] on button at bounding box center [182, 135] width 7 height 9
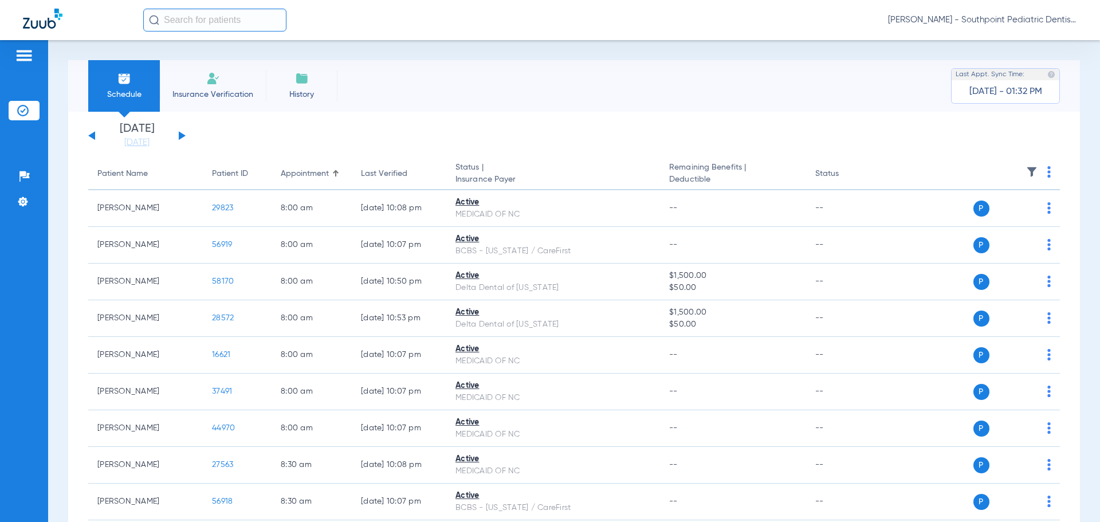
click at [1048, 171] on img at bounding box center [1049, 171] width 3 height 11
click at [970, 226] on button "Verify All" at bounding box center [997, 217] width 90 height 23
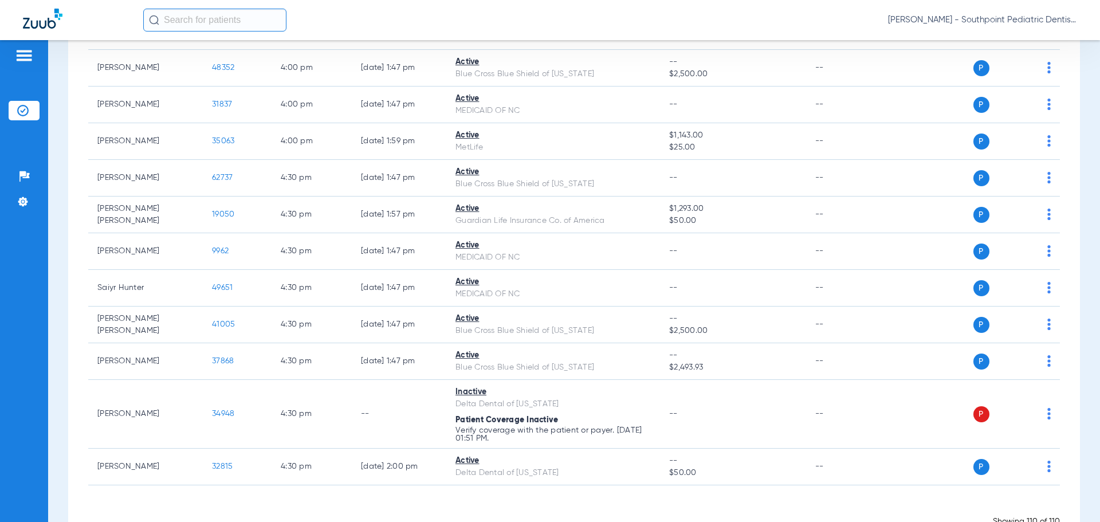
scroll to position [4077, 0]
